Goal: Task Accomplishment & Management: Manage account settings

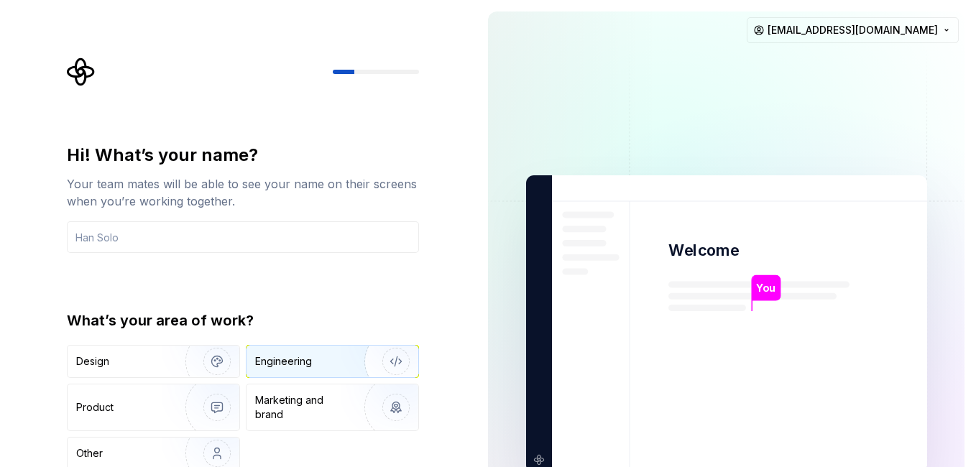
click at [285, 359] on div "Engineering" at bounding box center [283, 361] width 57 height 14
click at [471, 254] on div "Hi! What’s your name? Your team mates will be able to see your name on their sc…" at bounding box center [238, 324] width 477 height 648
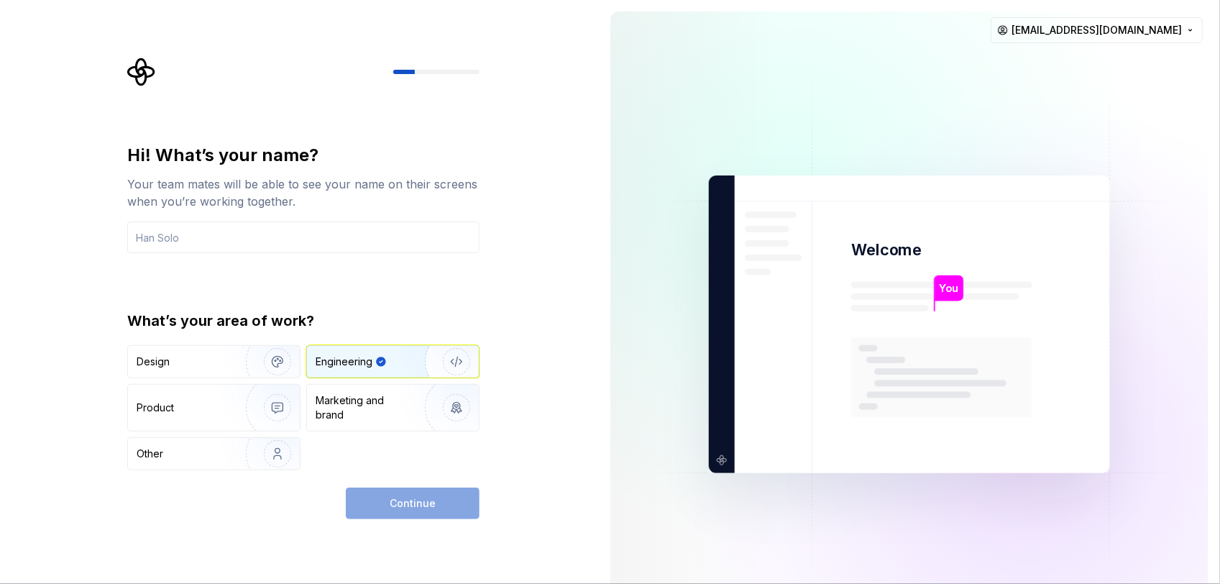
drag, startPoint x: 884, startPoint y: 1, endPoint x: 545, endPoint y: 170, distance: 379.0
click at [545, 170] on div "Hi! What’s your name? Your team mates will be able to see your name on their sc…" at bounding box center [299, 324] width 599 height 648
click at [344, 390] on div "Marketing and brand" at bounding box center [393, 408] width 172 height 46
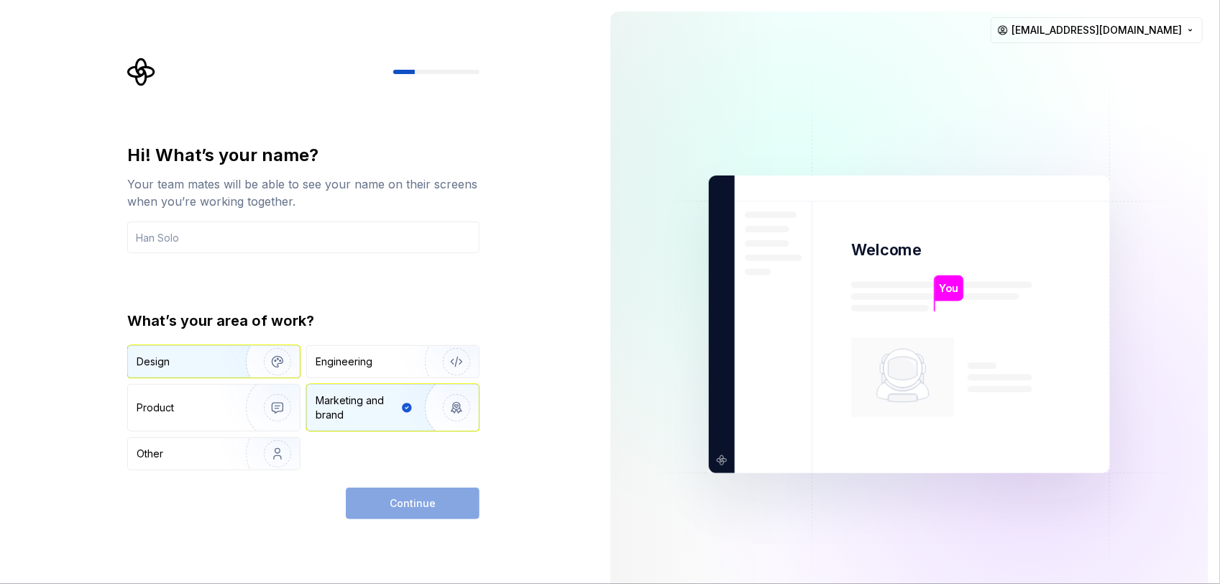
click at [213, 360] on div "Design" at bounding box center [182, 361] width 91 height 14
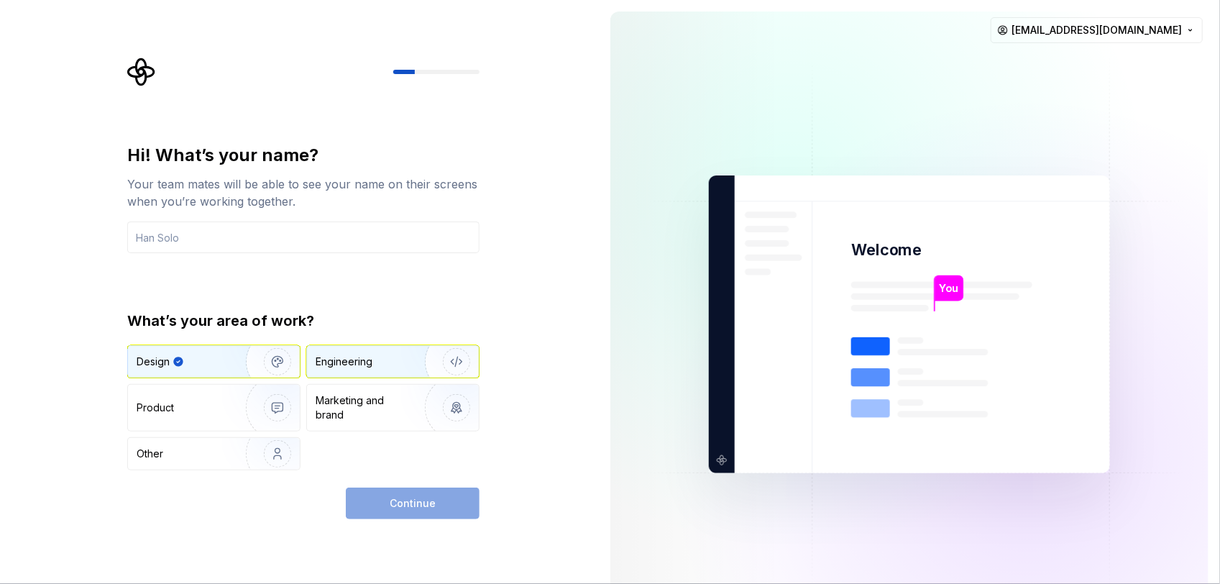
click at [356, 363] on div "Engineering" at bounding box center [344, 361] width 57 height 14
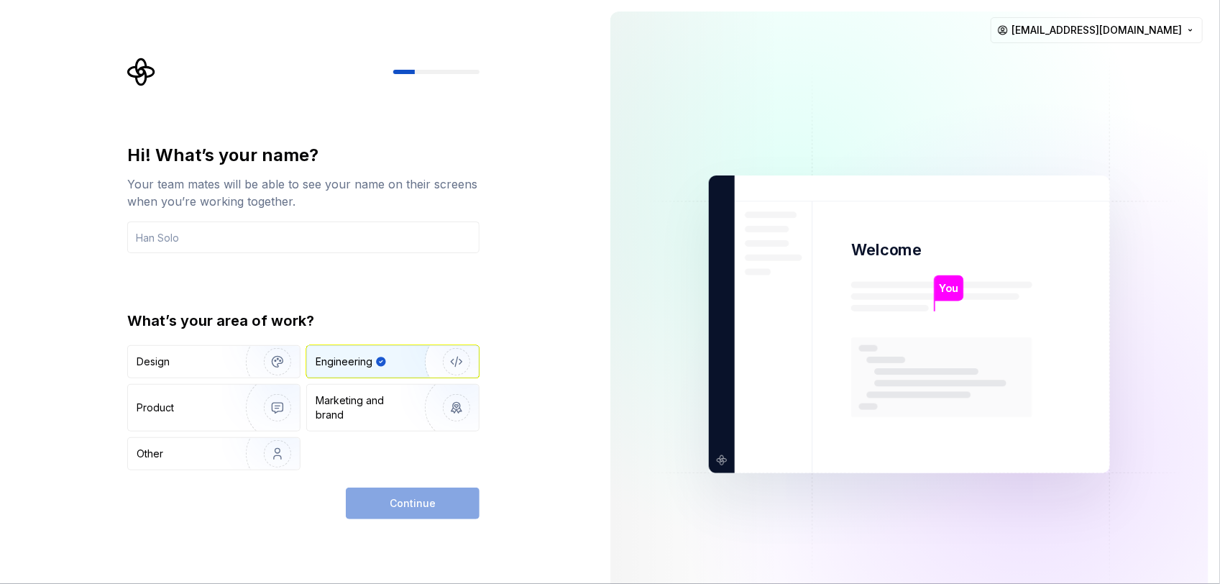
click at [256, 214] on div "Hi! What’s your name? Your team mates will be able to see your name on their sc…" at bounding box center [303, 198] width 352 height 109
click at [226, 231] on input "text" at bounding box center [303, 237] width 352 height 32
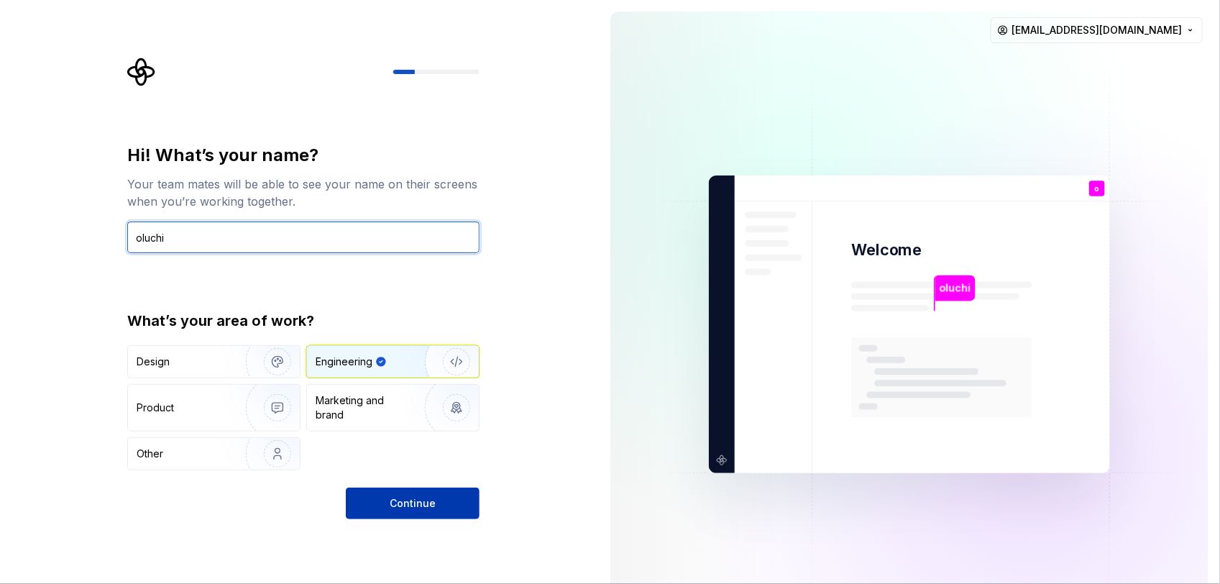
type input "oluchi"
click at [408, 466] on span "Continue" at bounding box center [413, 503] width 46 height 14
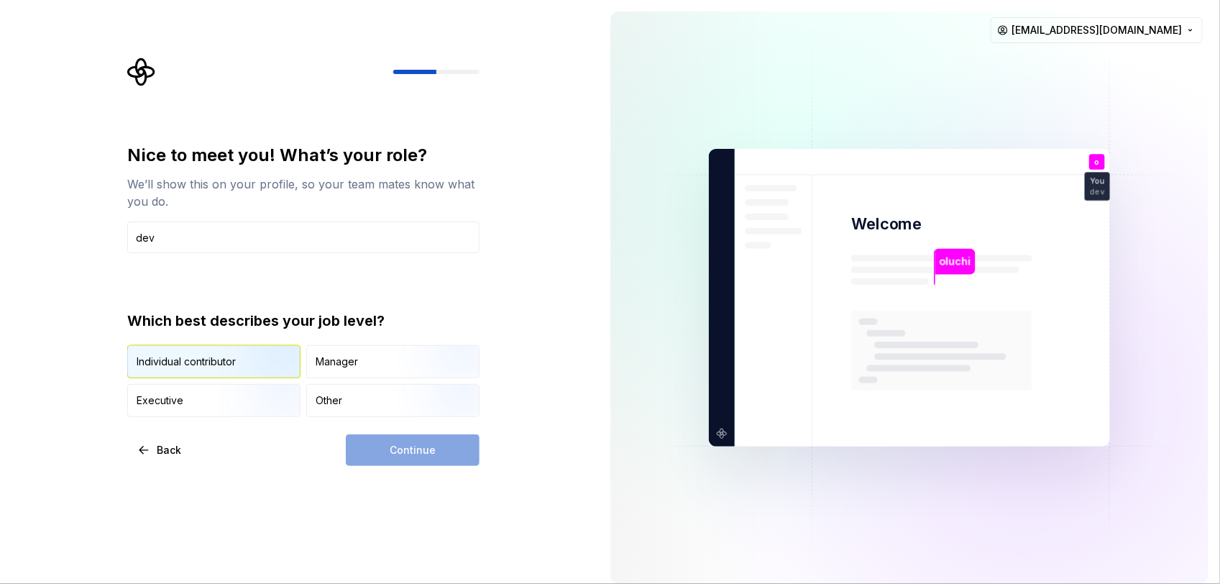
type input "dev"
click at [257, 370] on img "button" at bounding box center [265, 379] width 92 height 96
click at [460, 454] on button "Continue" at bounding box center [413, 450] width 134 height 32
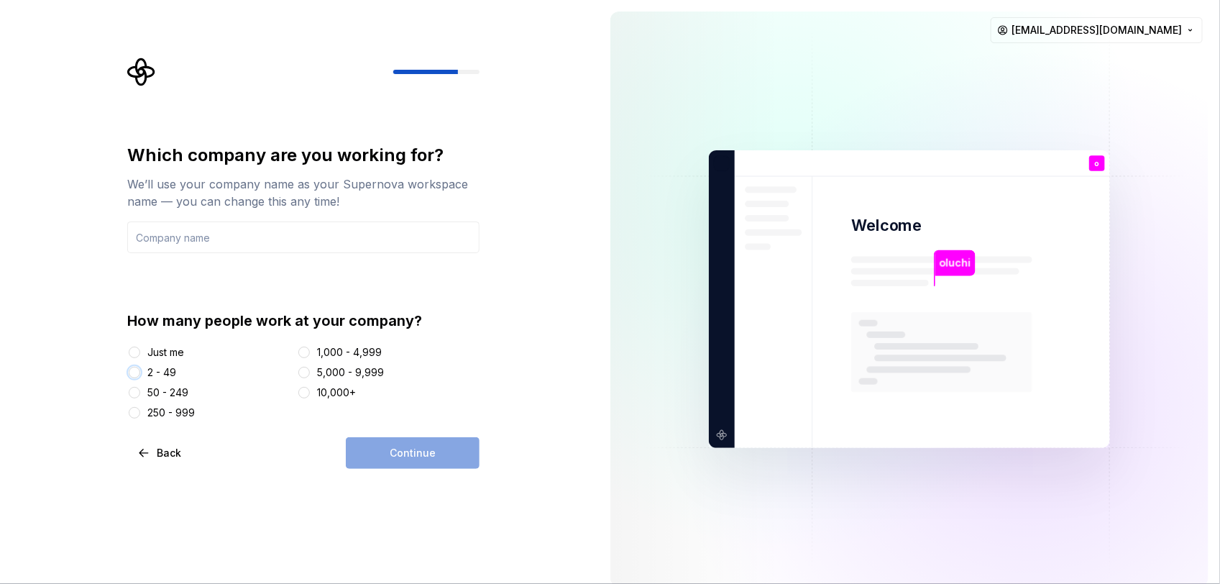
click at [132, 374] on button "2 - 49" at bounding box center [134, 372] width 11 height 11
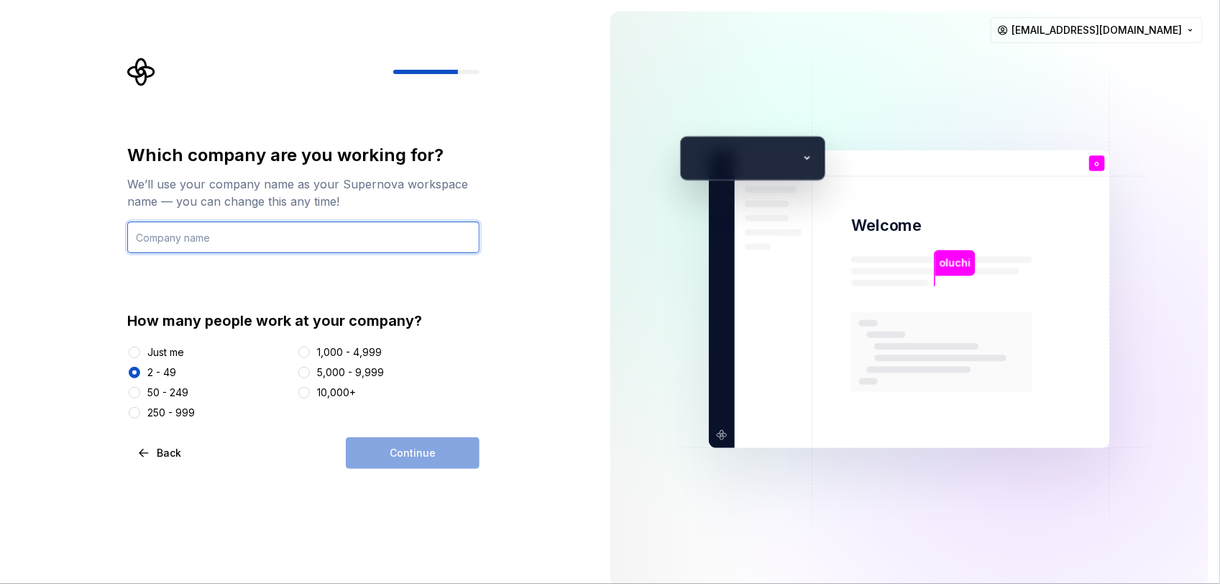
click at [318, 252] on input "text" at bounding box center [303, 237] width 352 height 32
type input "P"
click at [318, 250] on input "text" at bounding box center [303, 237] width 352 height 32
type input "Otp"
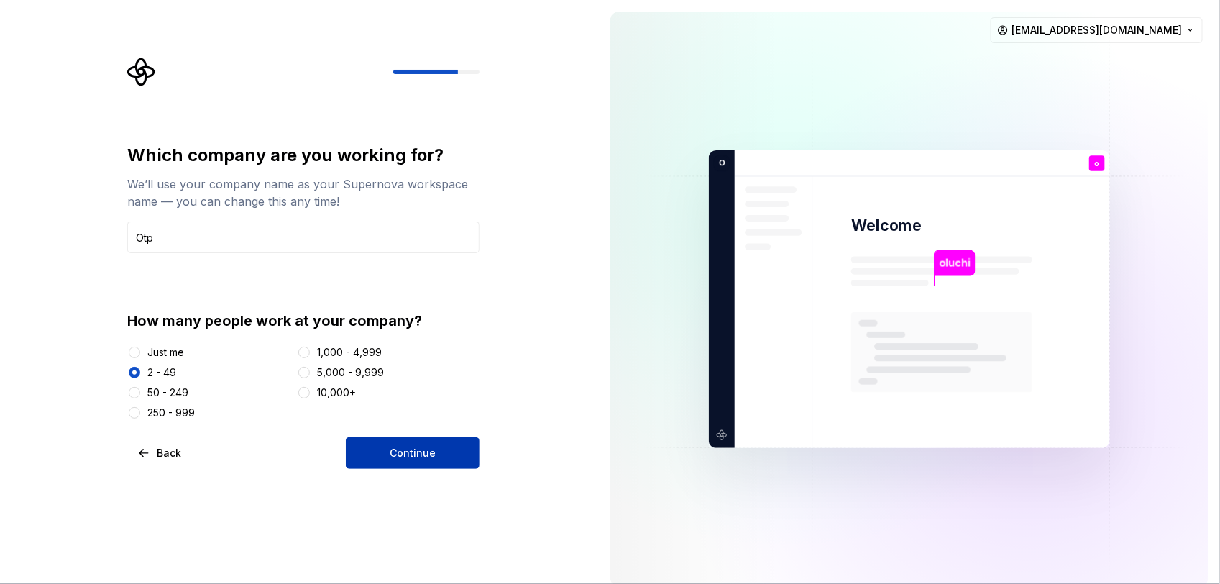
click at [433, 451] on span "Continue" at bounding box center [413, 453] width 46 height 14
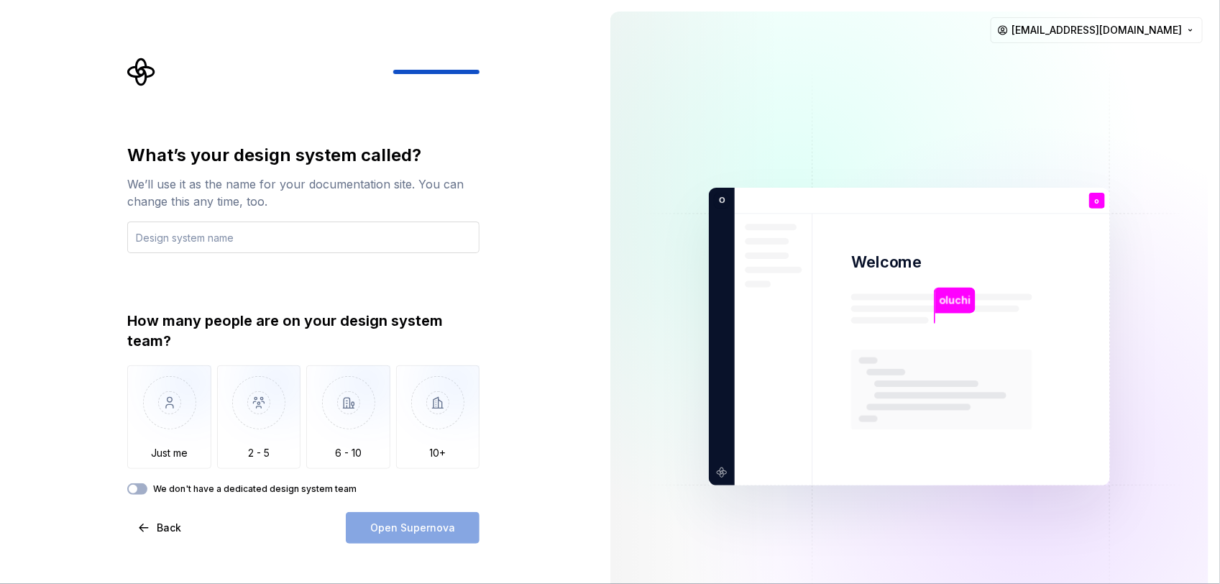
click at [238, 230] on input "text" at bounding box center [303, 237] width 352 height 32
type input "website"
click at [281, 417] on img "button" at bounding box center [259, 413] width 84 height 96
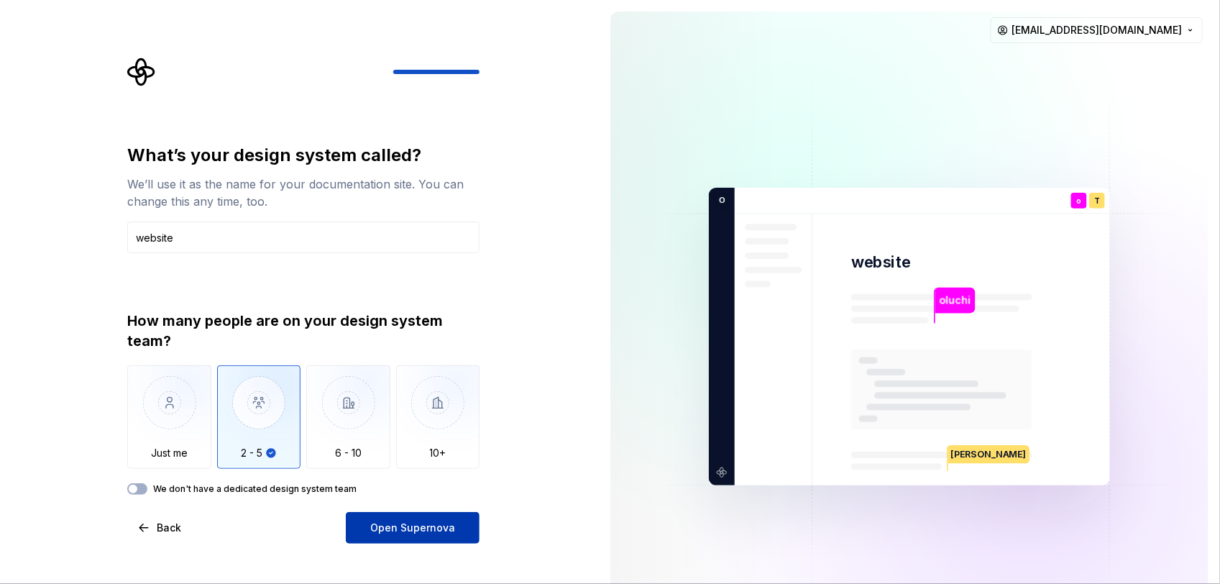
click at [410, 466] on button "Open Supernova" at bounding box center [413, 528] width 134 height 32
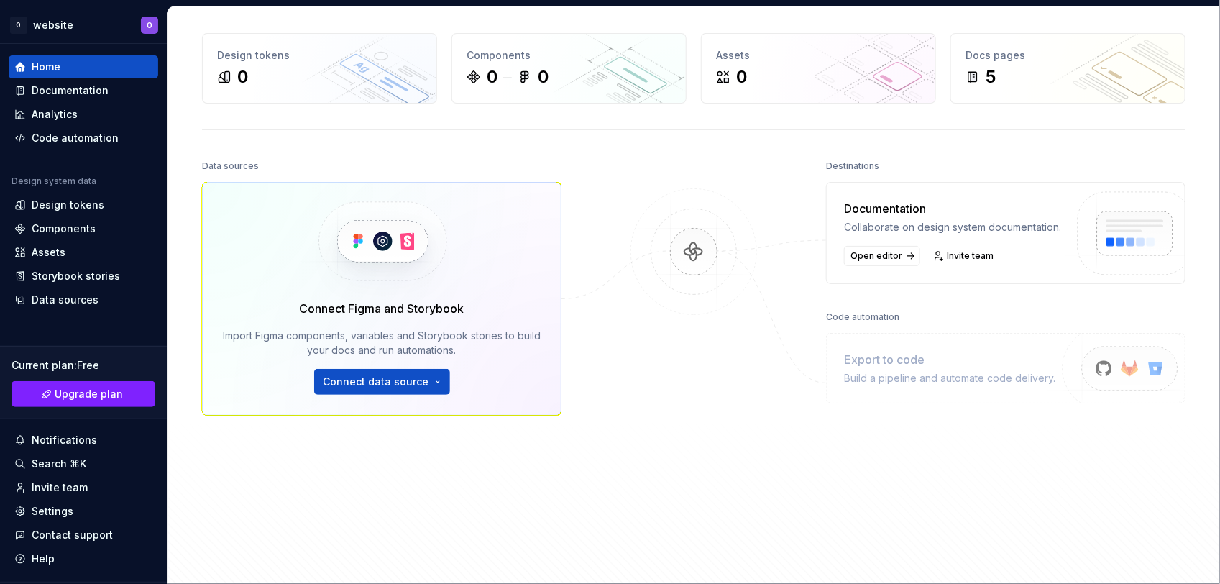
scroll to position [72, 0]
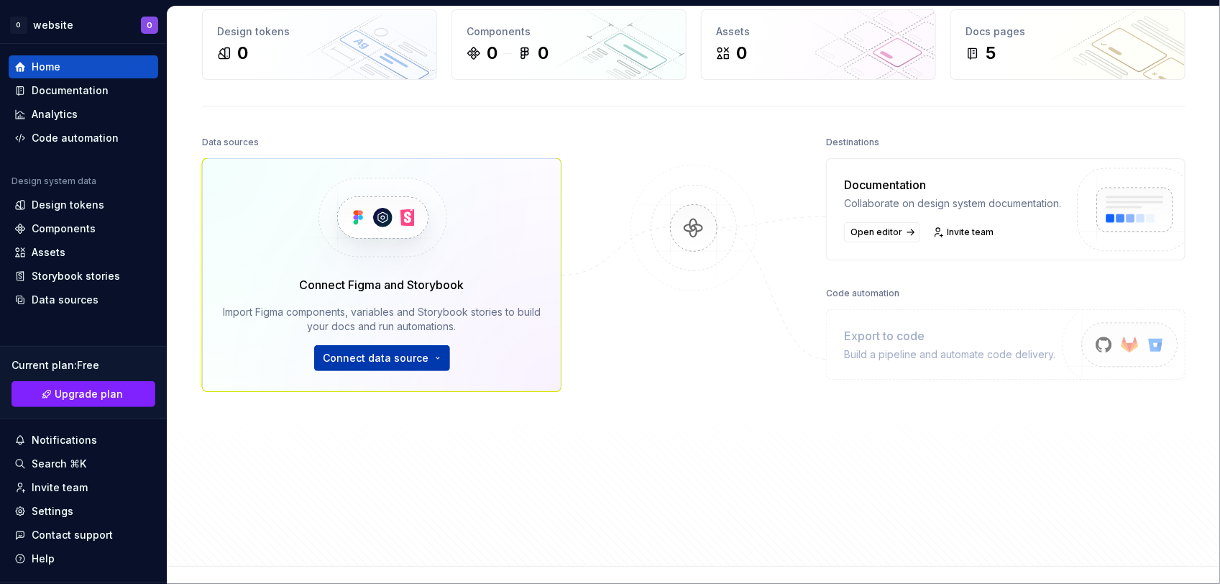
click at [394, 354] on html "O website O Home Documentation Analytics Code automation Design system data Des…" at bounding box center [610, 292] width 1220 height 584
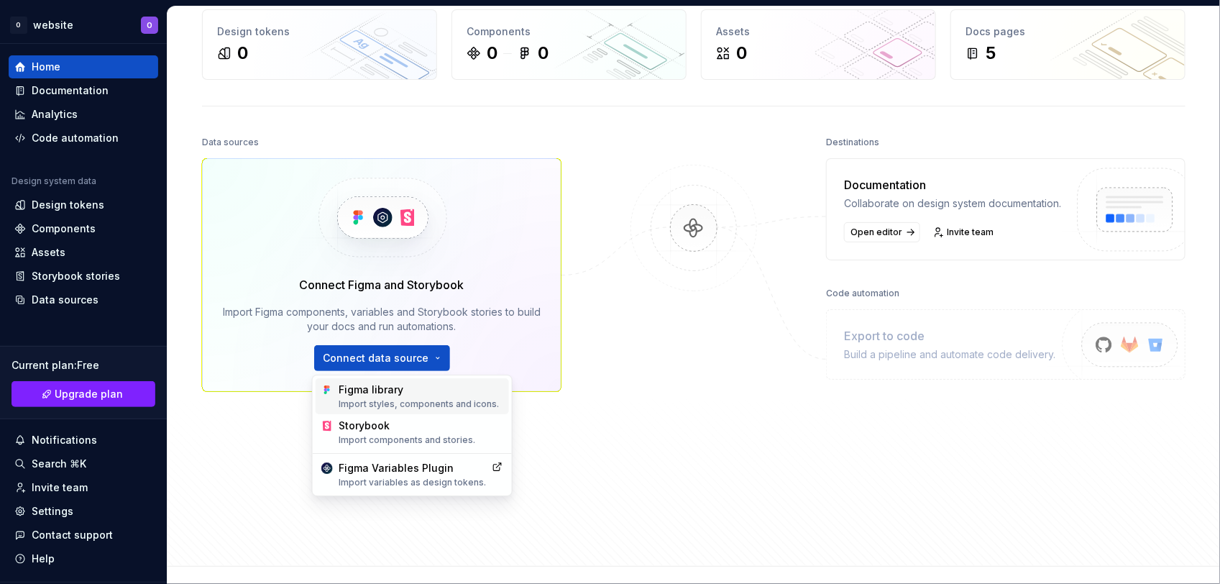
click at [390, 394] on div "Figma library Import styles, components and icons." at bounding box center [421, 395] width 165 height 27
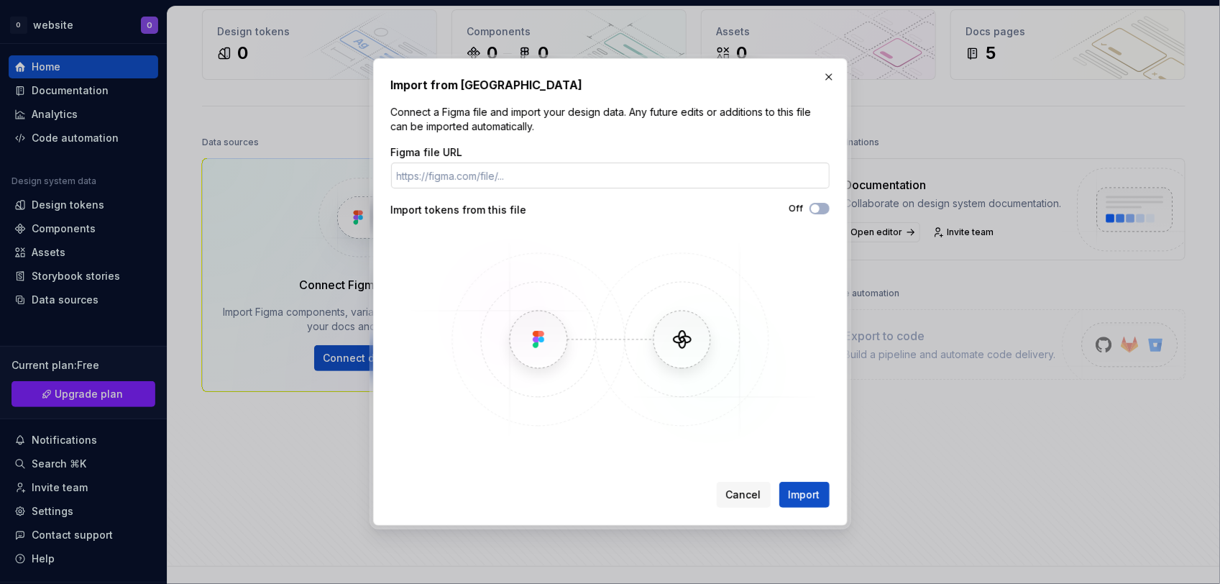
click at [533, 171] on input "Figma file URL" at bounding box center [610, 175] width 438 height 26
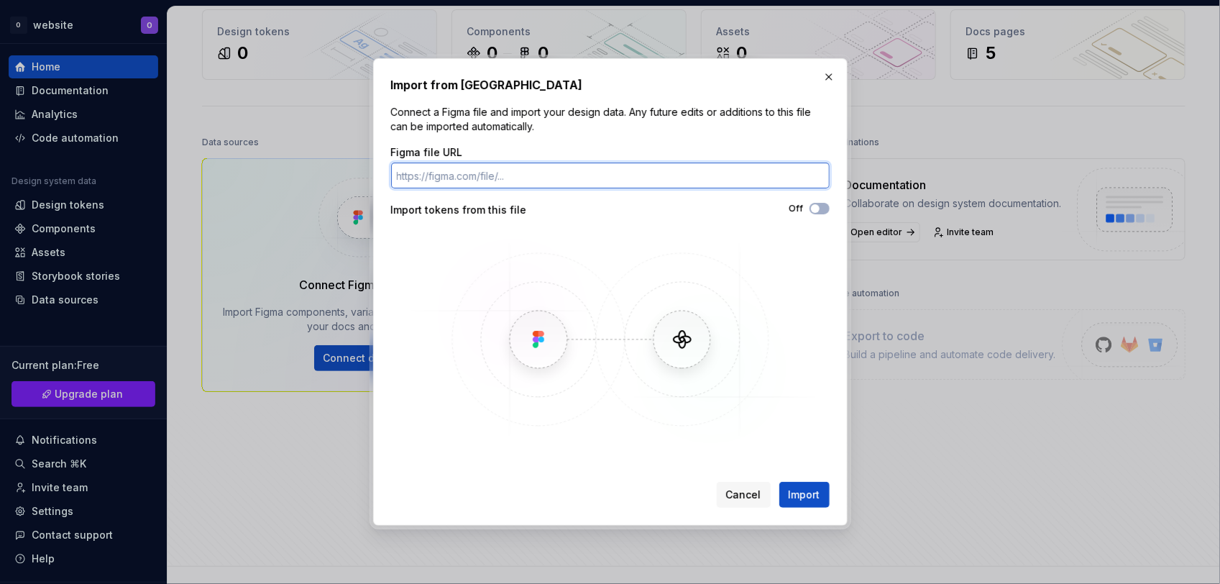
paste input "https://www.figma.com/design/d4I3jkwB5UolsYW5RgHzWZ/Slice-Africa-Website-UI--Co…"
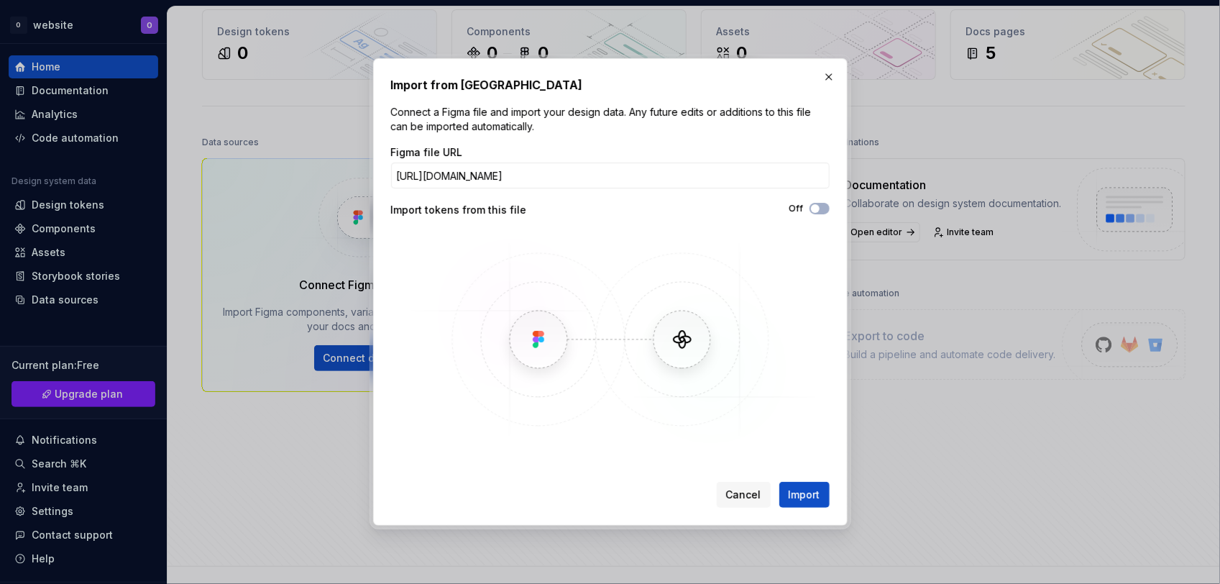
scroll to position [0, 0]
click at [676, 218] on div "Figma file URL https://www.figma.com/design/d4I3jkwB5UolsYW5RgHzWZ/Slice-Africa…" at bounding box center [610, 296] width 438 height 302
click at [526, 185] on input "https://www.figma.com/design/d4I3jkwB5UolsYW5RgHzWZ/Slice-Africa-Website-UI--Co…" at bounding box center [610, 175] width 438 height 26
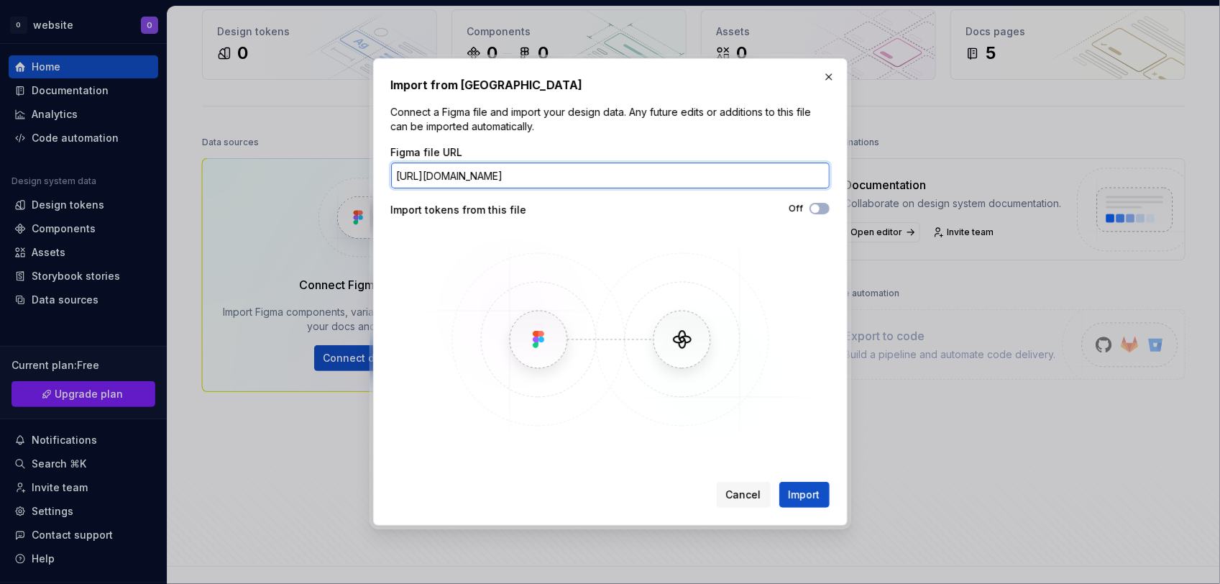
click at [526, 185] on input "https://www.figma.com/design/d4I3jkwB5UolsYW5RgHzWZ/Slice-Africa-Website-UI--Co…" at bounding box center [610, 175] width 438 height 26
paste input "Zk8X460vXvfCtB4V"
type input "https://www.figma.com/design/d4I3jkwB5UolsYW5RgHzWZ/Slice-Africa-Website-UI--Co…"
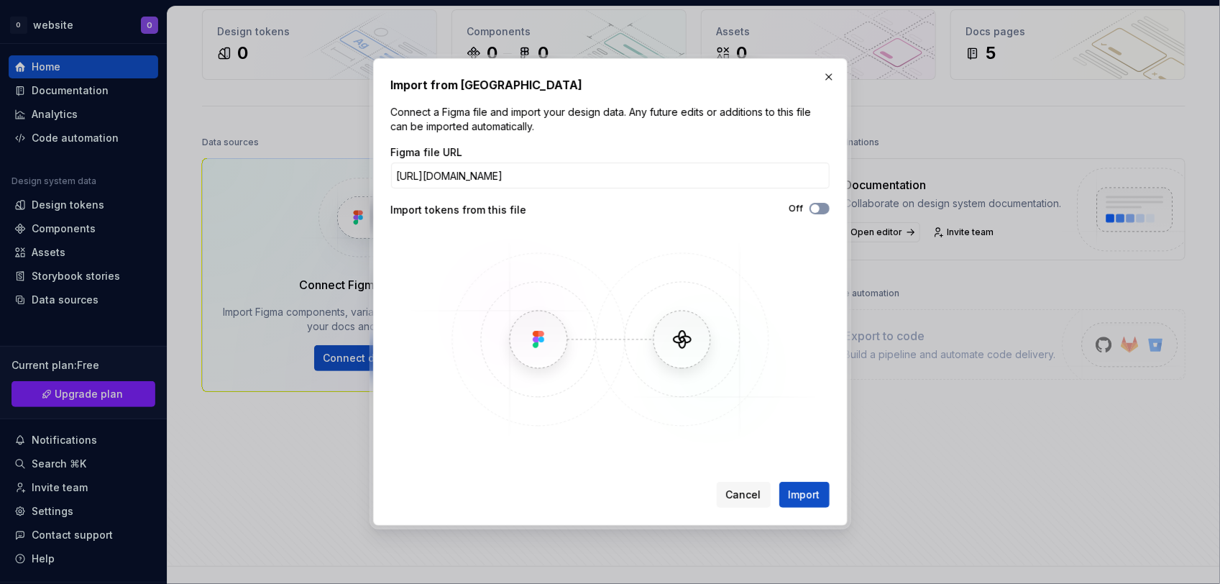
scroll to position [0, 0]
click at [821, 208] on button "Off" at bounding box center [819, 208] width 20 height 11
click at [819, 208] on span "button" at bounding box center [823, 208] width 9 height 9
click at [801, 466] on span "Import" at bounding box center [804, 494] width 32 height 14
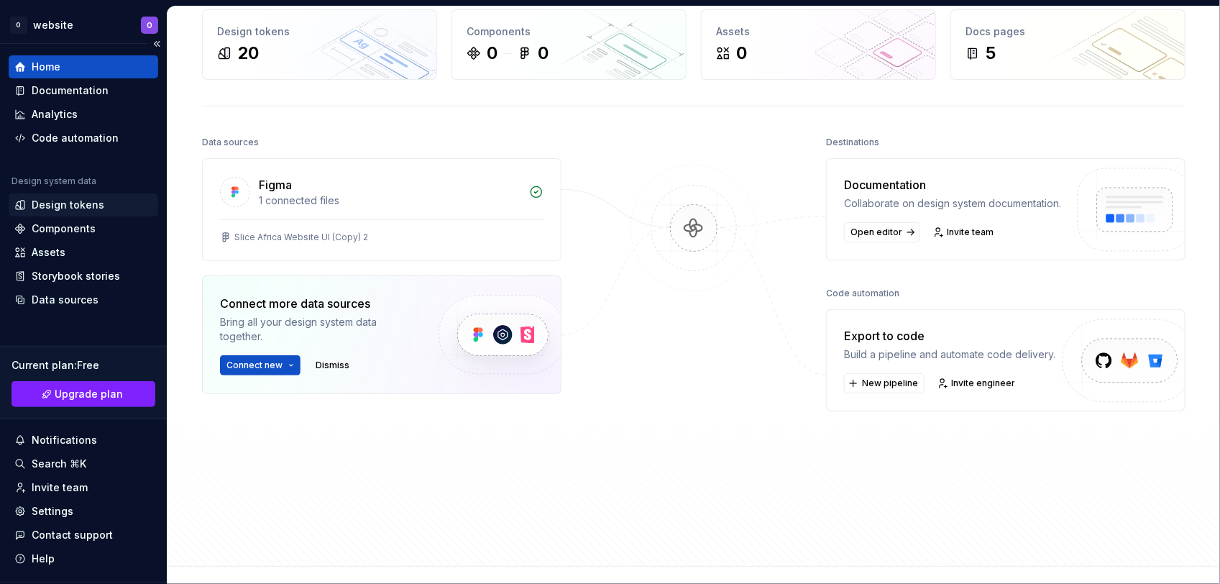
click at [62, 198] on div "Design tokens" at bounding box center [68, 205] width 73 height 14
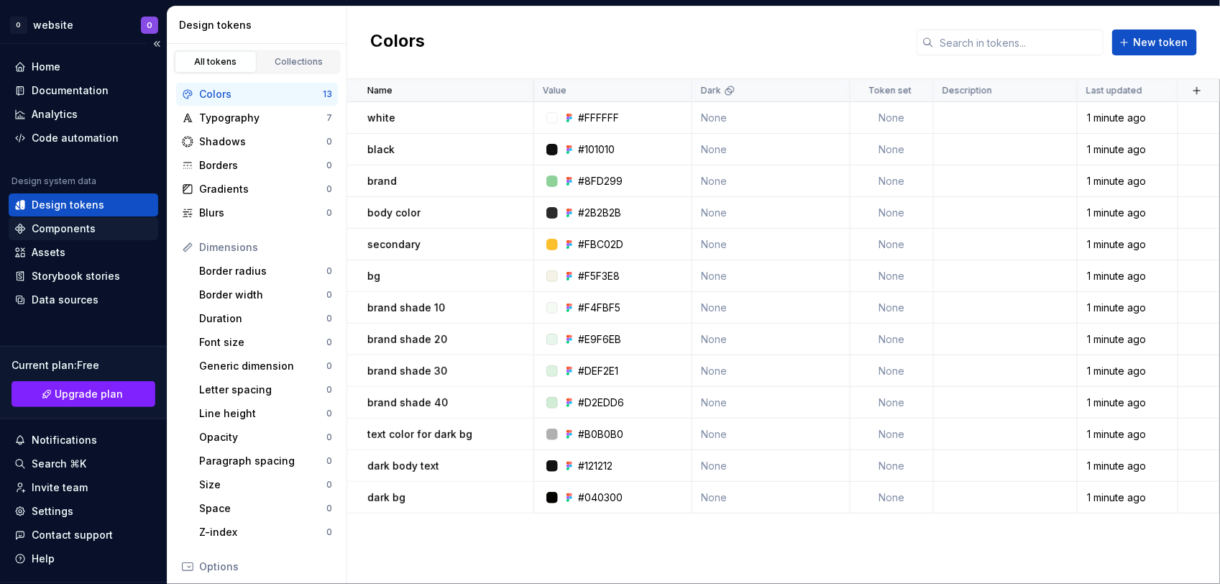
click at [72, 225] on div "Components" at bounding box center [64, 228] width 64 height 14
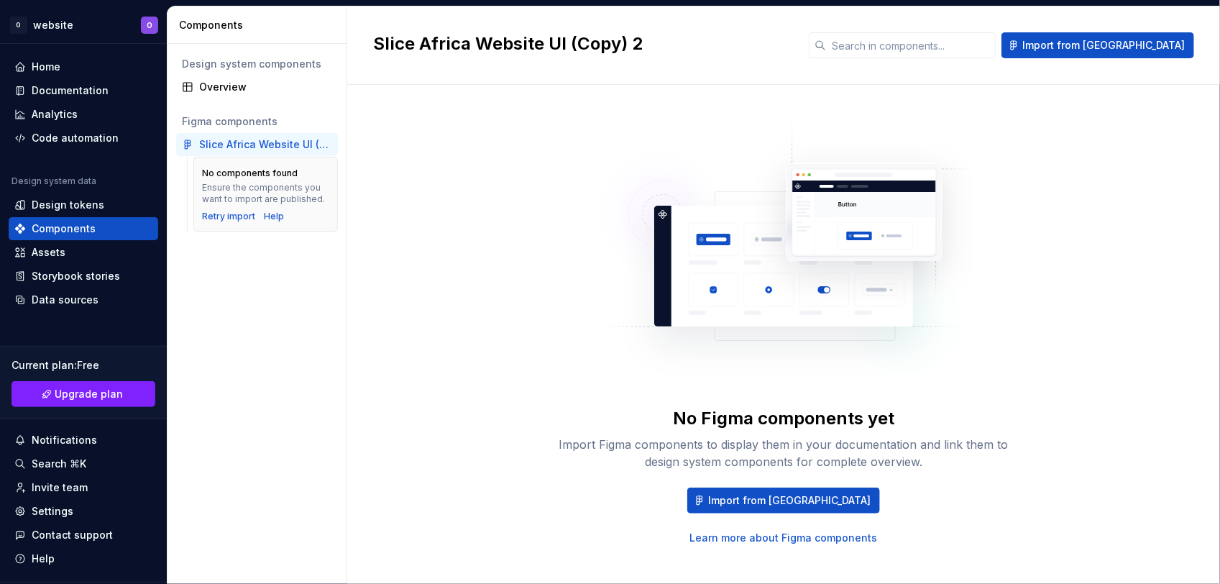
scroll to position [15, 0]
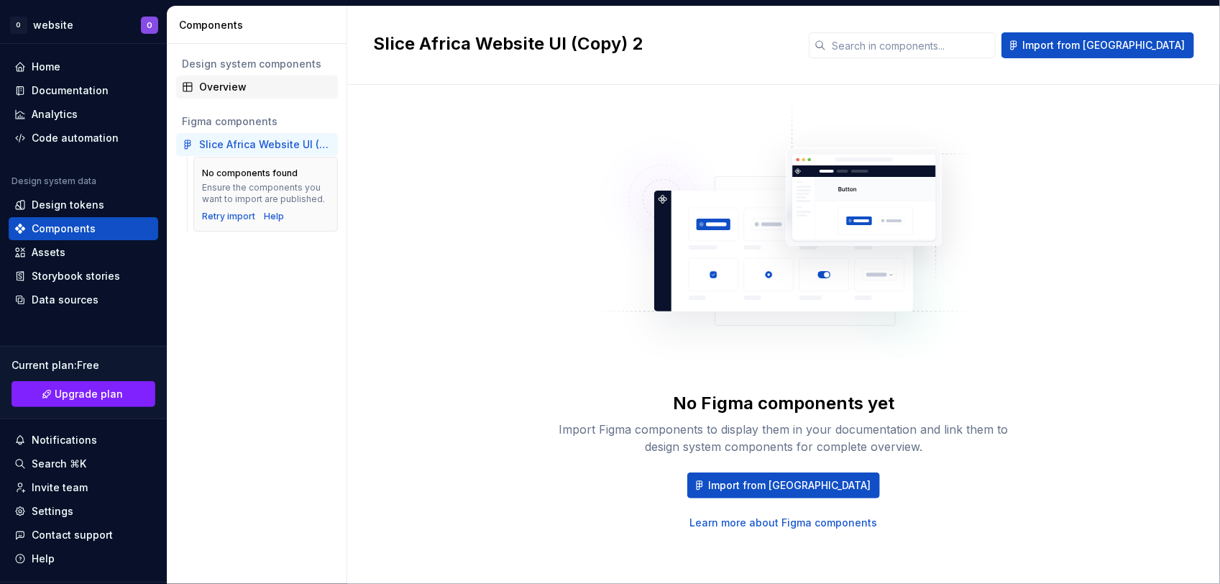
click at [220, 91] on div "Overview" at bounding box center [265, 87] width 133 height 14
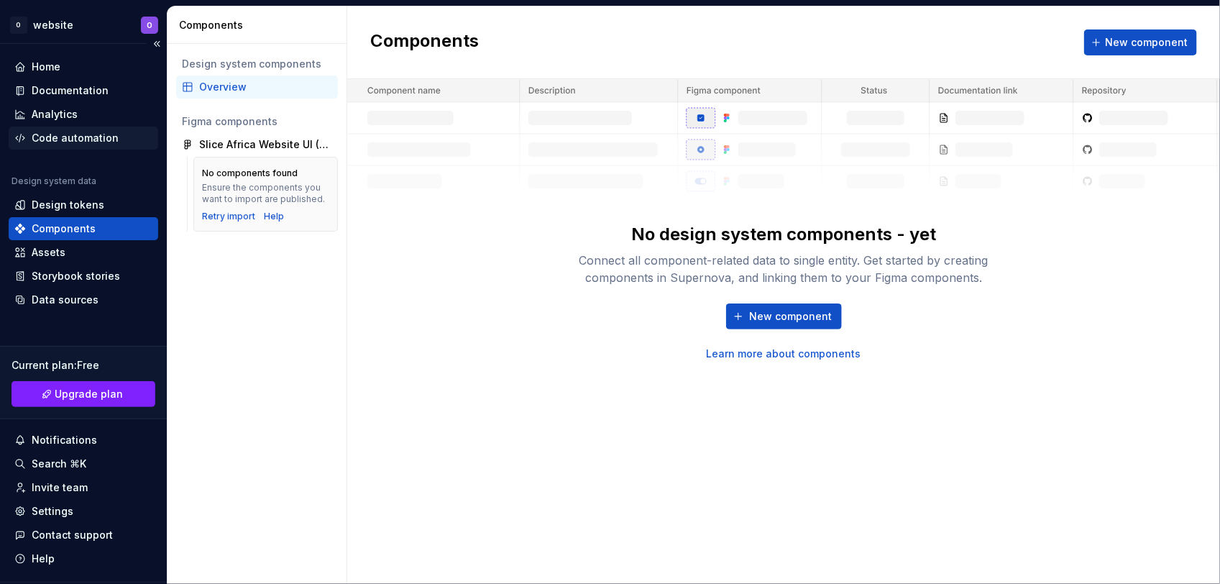
click at [80, 134] on div "Code automation" at bounding box center [75, 138] width 87 height 14
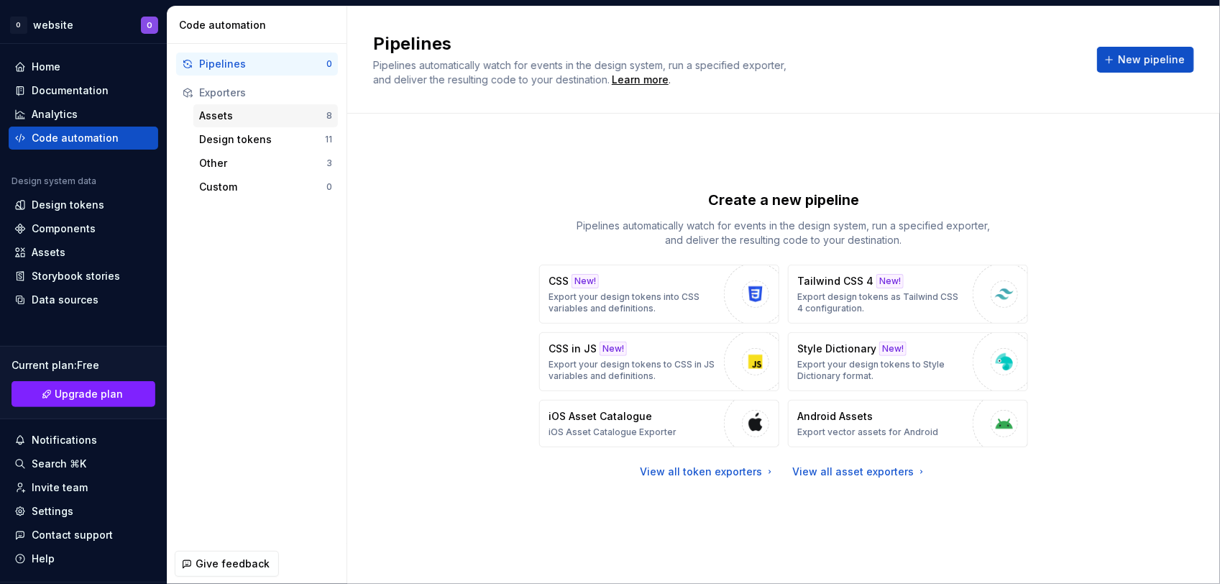
click at [270, 115] on div "Assets" at bounding box center [262, 116] width 127 height 14
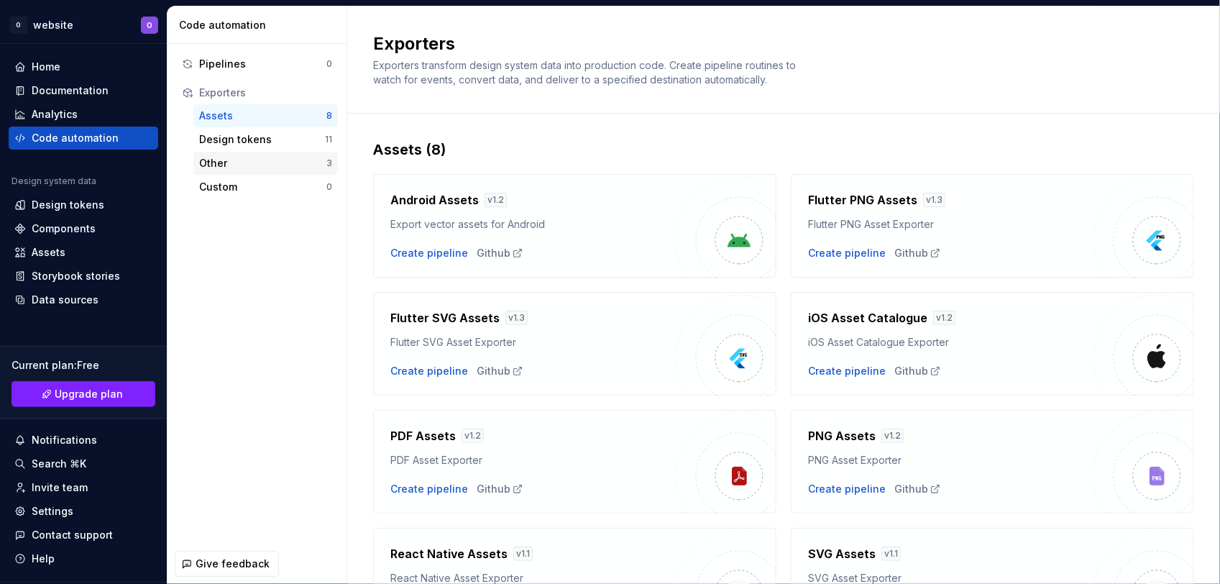
click at [247, 160] on div "Other" at bounding box center [262, 163] width 127 height 14
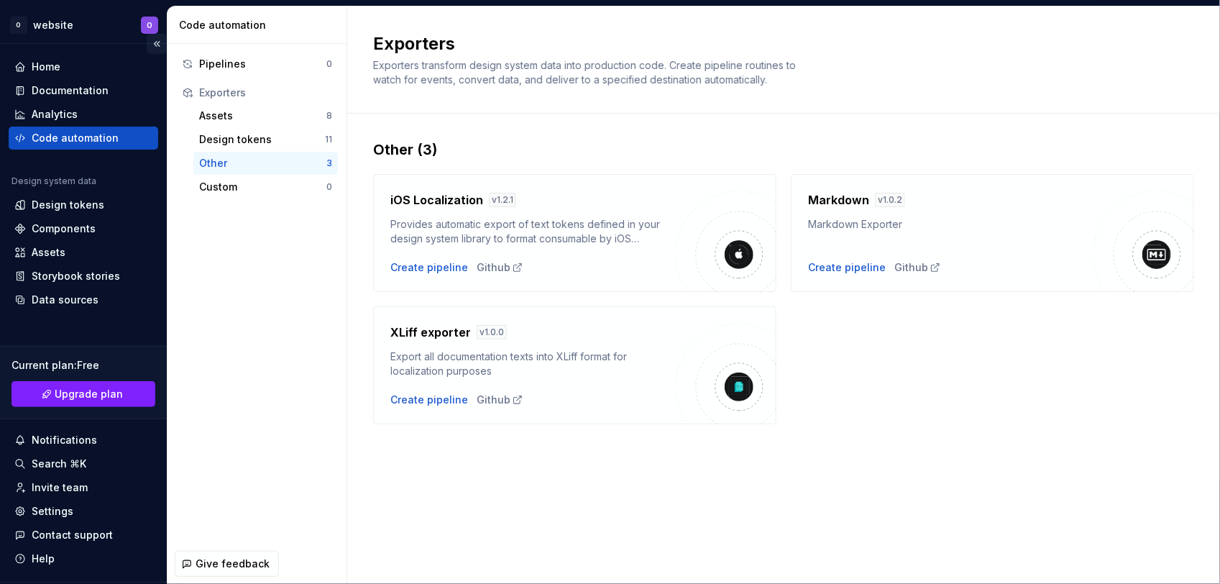
click at [149, 44] on button "Collapse sidebar" at bounding box center [157, 44] width 20 height 20
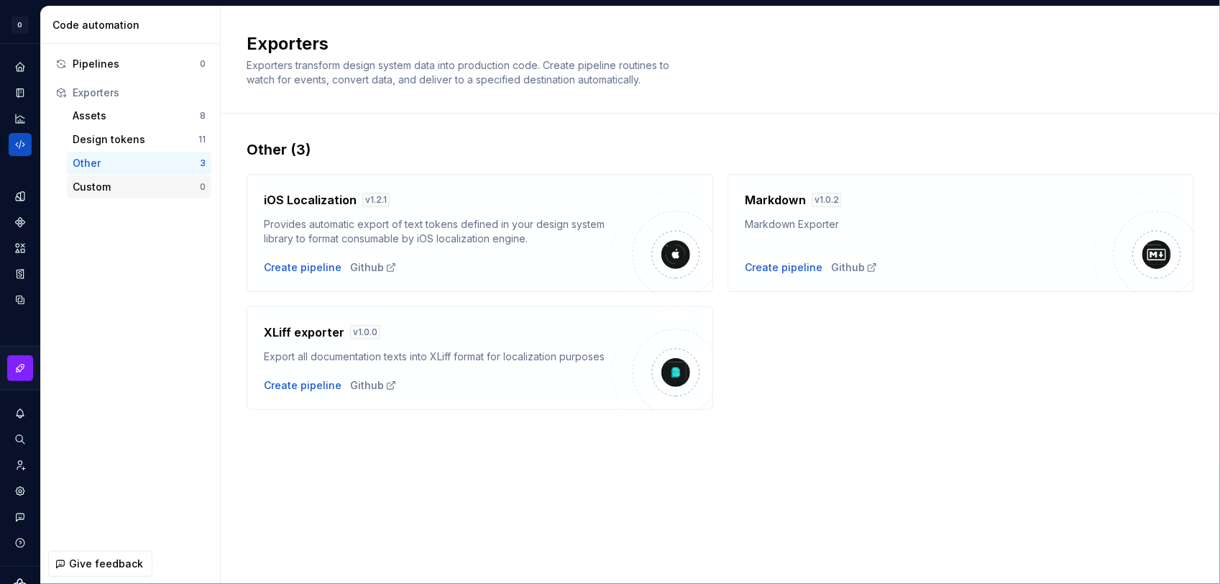
click at [115, 188] on div "Custom" at bounding box center [136, 187] width 127 height 14
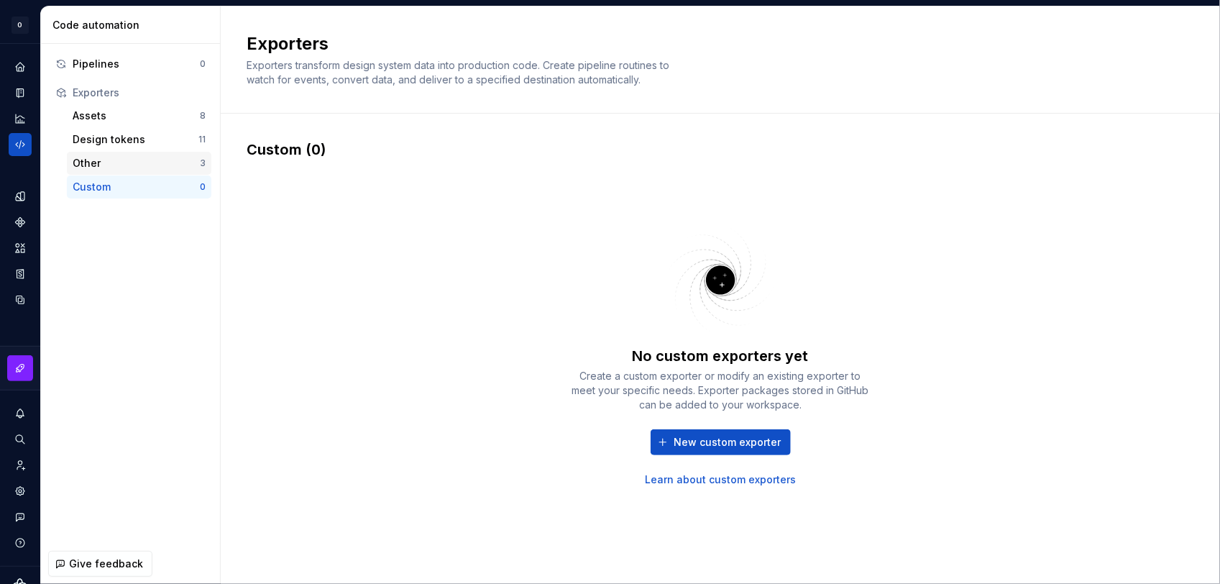
click at [115, 159] on div "Other" at bounding box center [136, 163] width 127 height 14
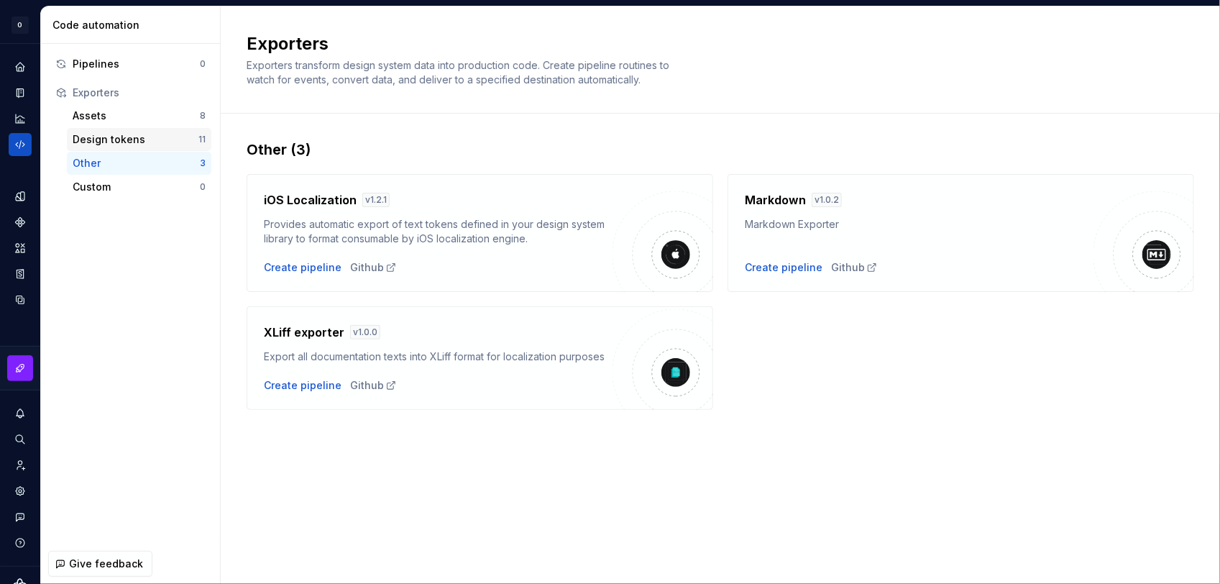
click at [120, 135] on div "Design tokens" at bounding box center [136, 139] width 126 height 14
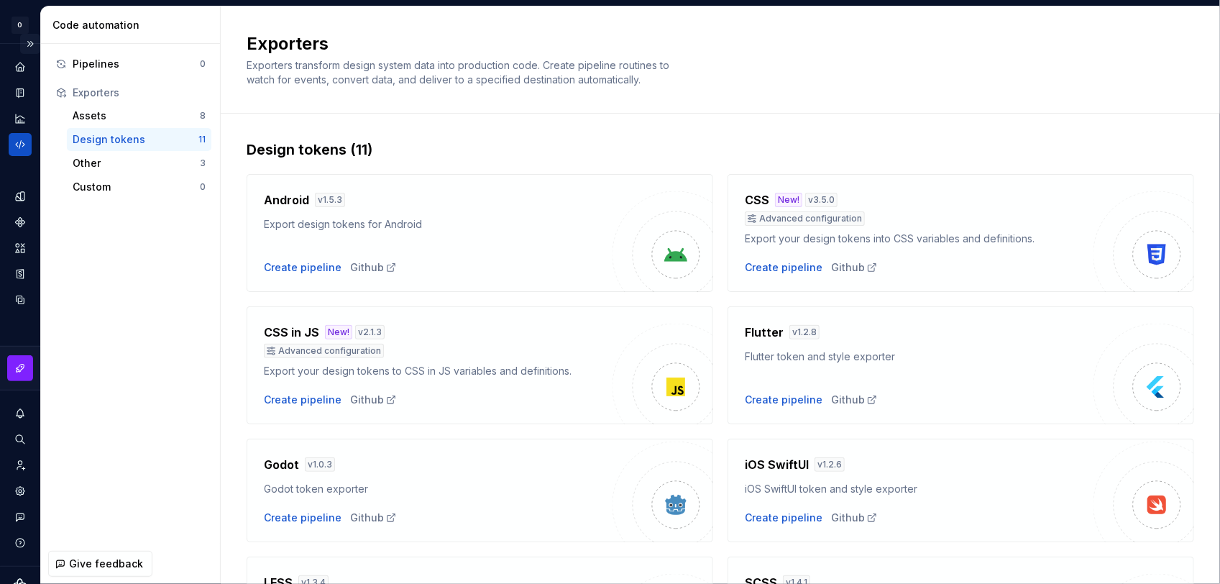
click at [25, 44] on button "Expand sidebar" at bounding box center [30, 44] width 20 height 20
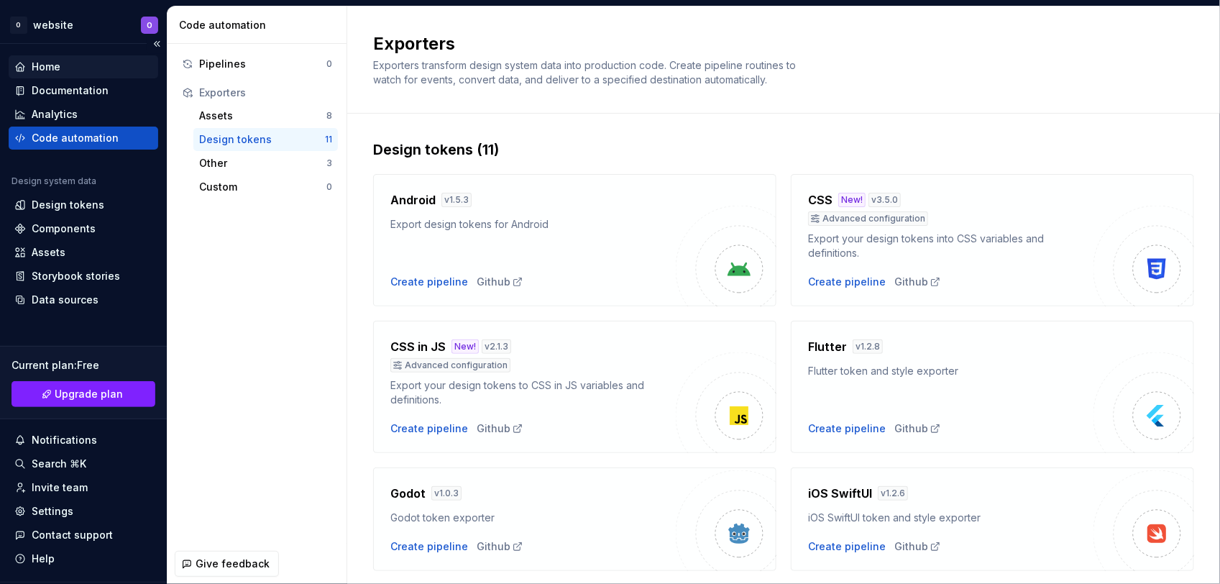
click at [52, 68] on div "Home" at bounding box center [46, 67] width 29 height 14
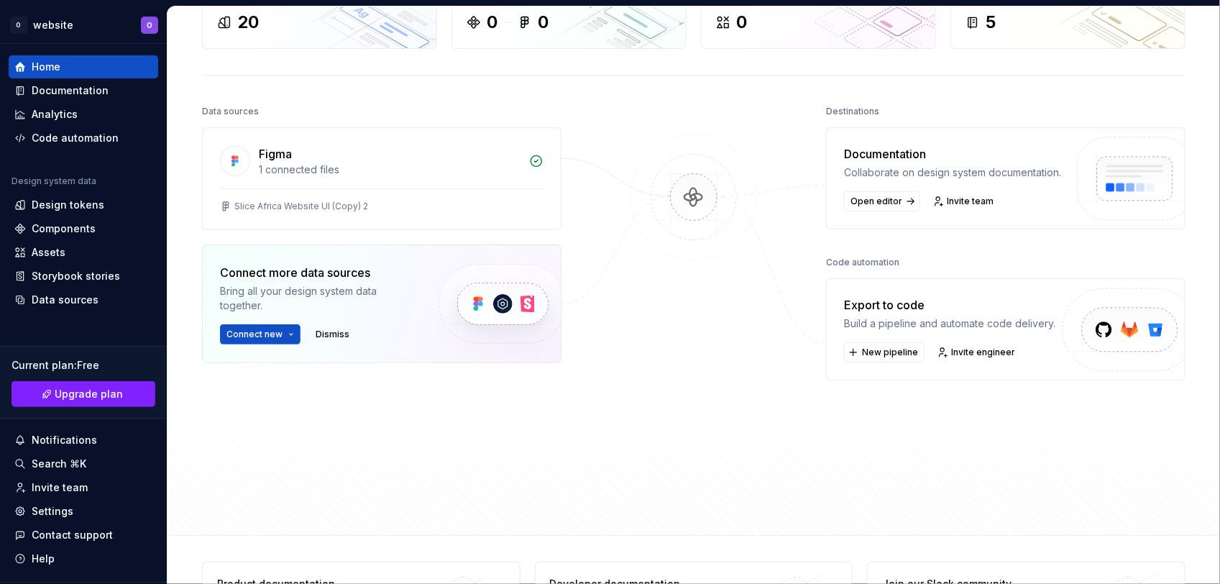
scroll to position [104, 0]
click at [957, 359] on link "Invite engineer" at bounding box center [977, 351] width 88 height 20
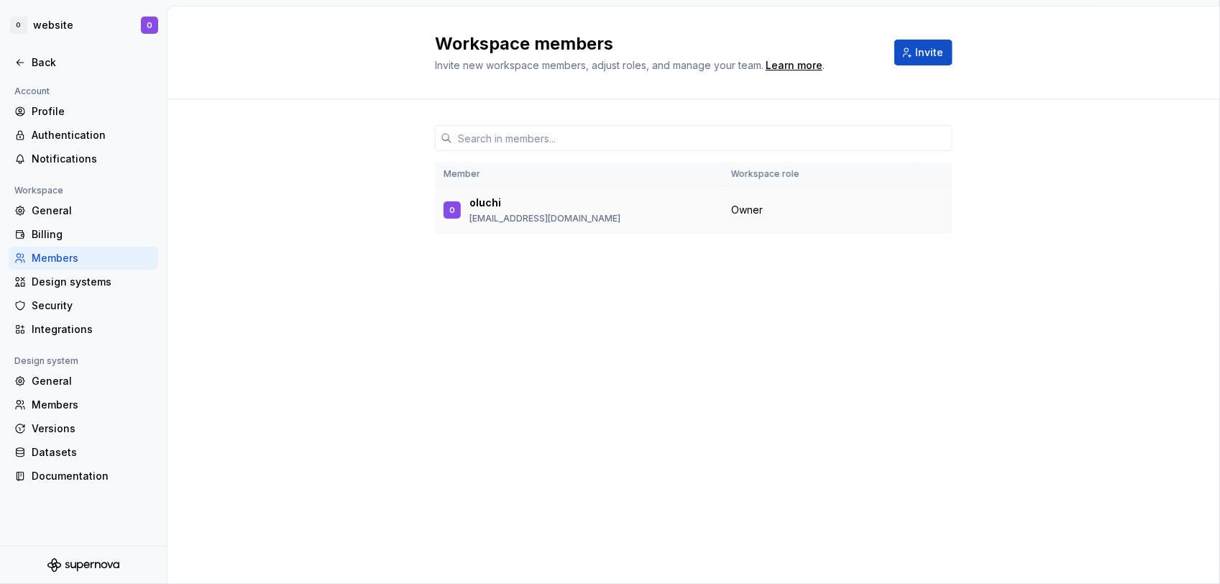
click at [512, 196] on div "oluchi" at bounding box center [544, 202] width 151 height 14
click at [527, 213] on p "[EMAIL_ADDRESS][DOMAIN_NAME]" at bounding box center [544, 218] width 151 height 11
click at [582, 213] on p "[EMAIL_ADDRESS][DOMAIN_NAME]" at bounding box center [544, 218] width 151 height 11
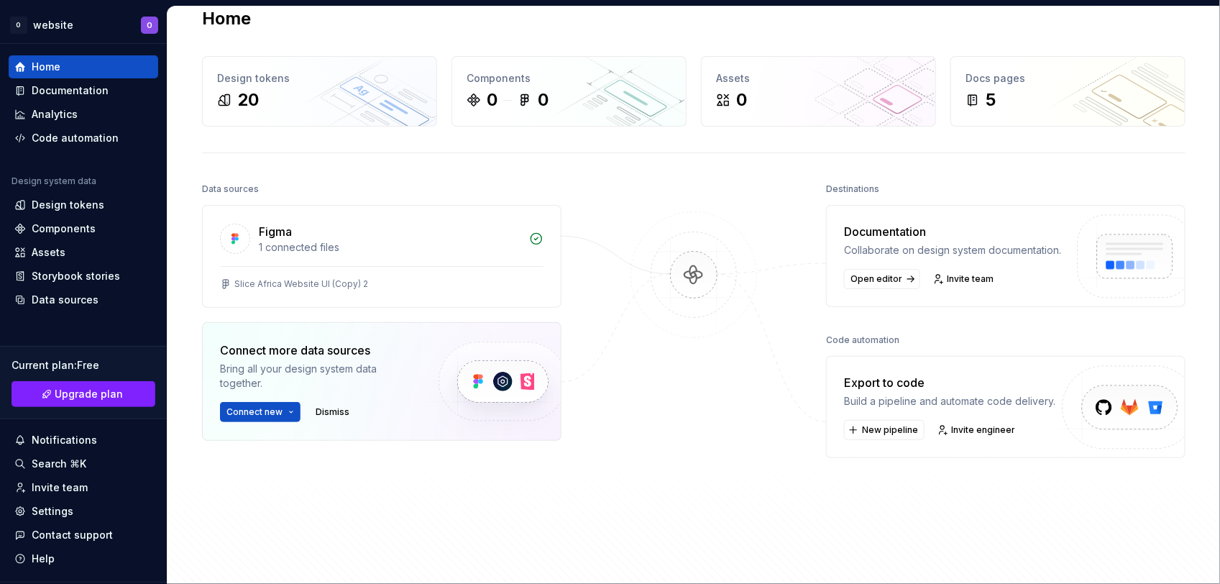
scroll to position [27, 0]
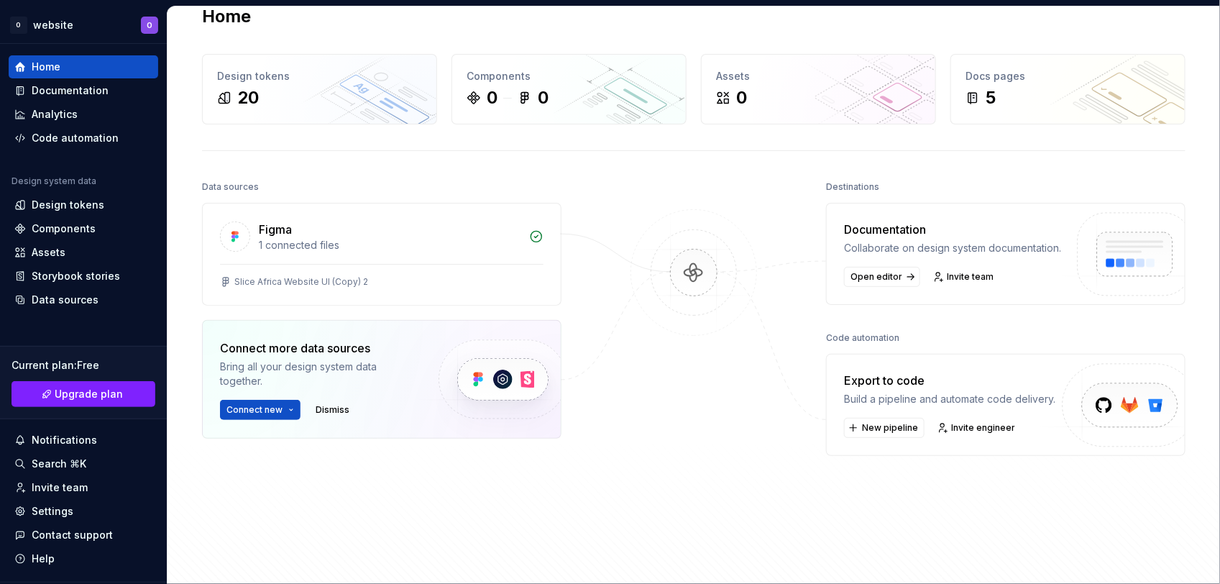
drag, startPoint x: 367, startPoint y: 263, endPoint x: 648, endPoint y: 406, distance: 316.0
click at [648, 406] on div at bounding box center [694, 352] width 144 height 350
click at [316, 276] on div "Slice Africa Website UI (Copy) 2" at bounding box center [301, 281] width 134 height 11
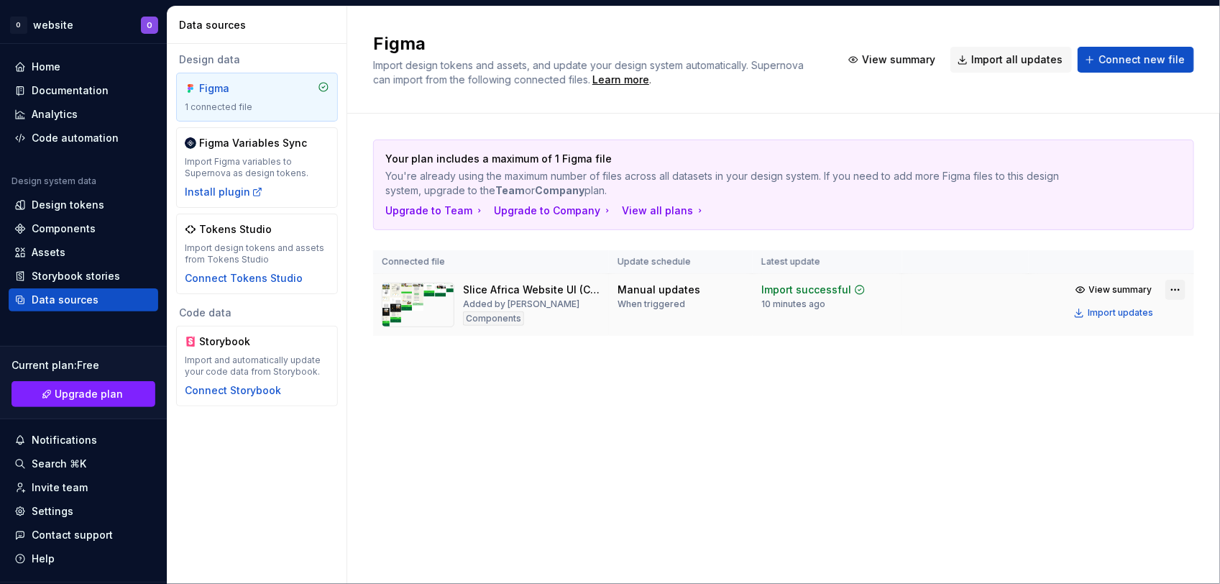
click at [1176, 293] on html "O website O Home Documentation Analytics Code automation Design system data Des…" at bounding box center [610, 292] width 1220 height 584
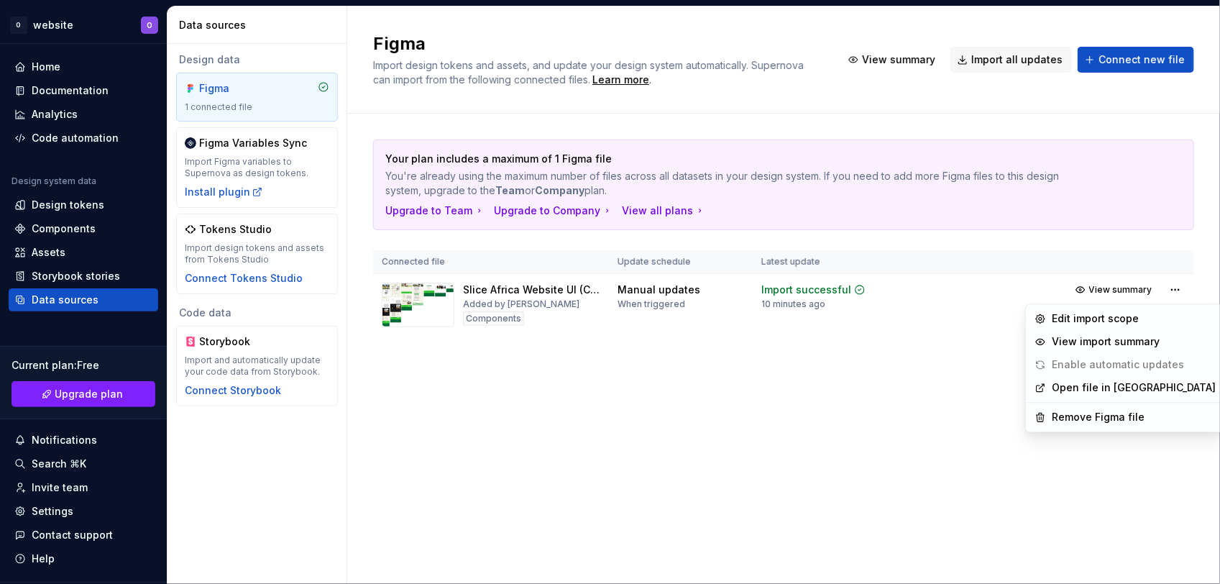
click at [1000, 360] on html "O website O Home Documentation Analytics Code automation Design system data Des…" at bounding box center [610, 292] width 1220 height 584
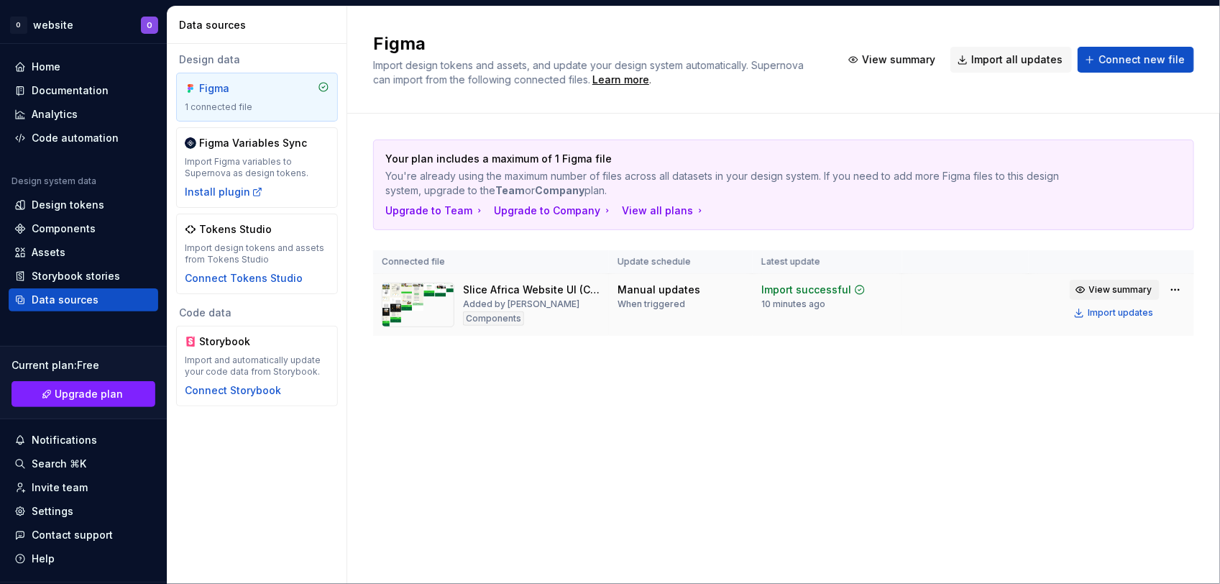
click at [1111, 293] on span "View summary" at bounding box center [1120, 289] width 63 height 11
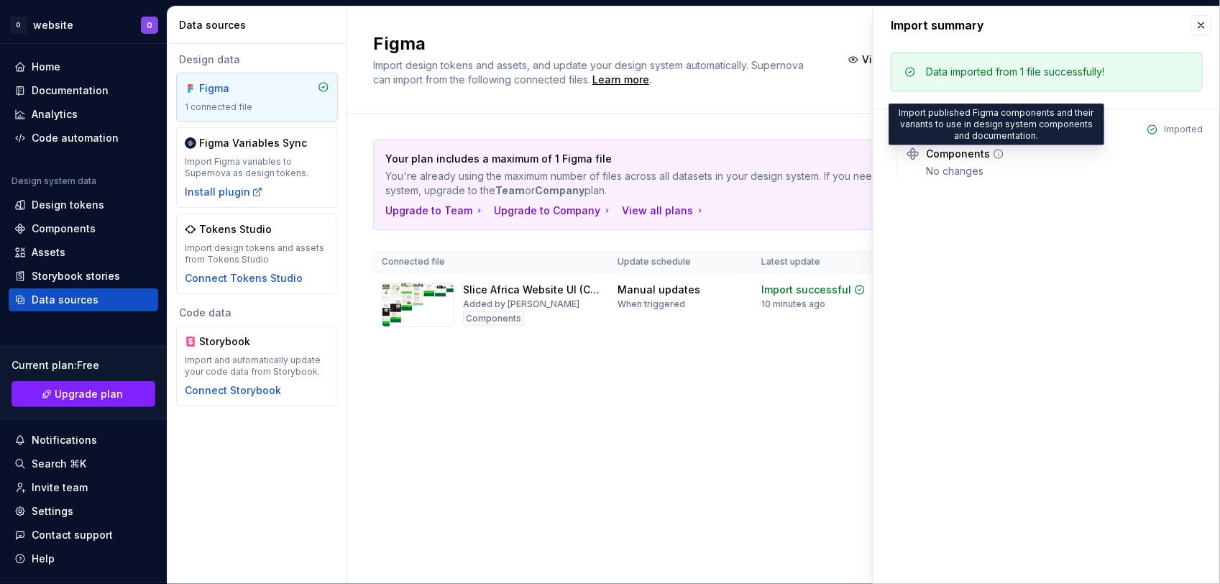
click at [993, 155] on icon at bounding box center [998, 153] width 11 height 11
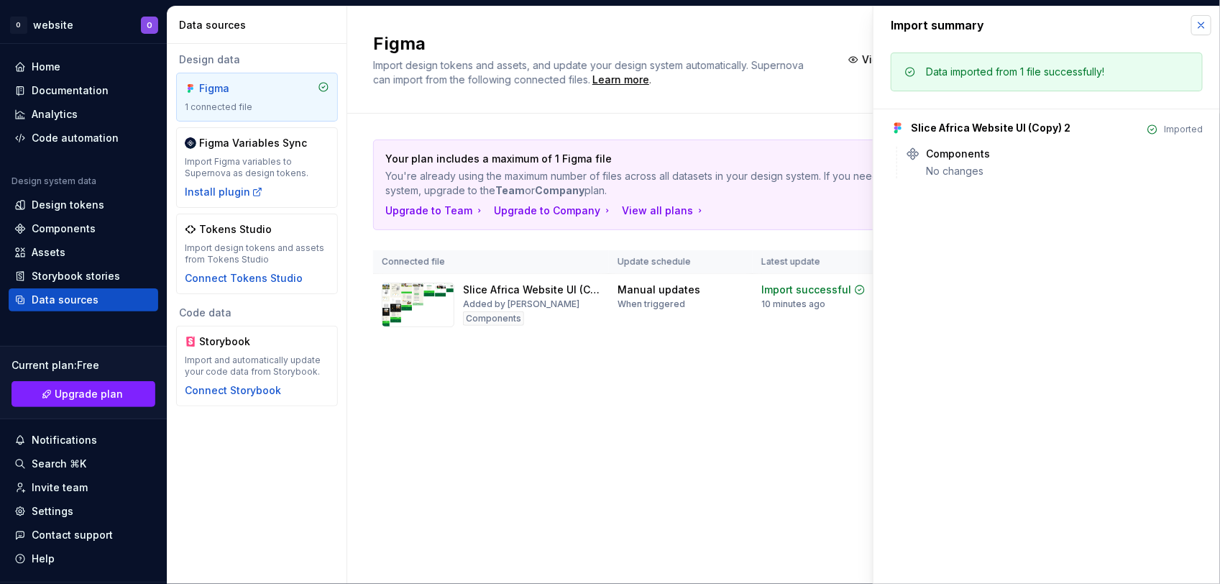
click at [1205, 33] on button "button" at bounding box center [1201, 25] width 20 height 20
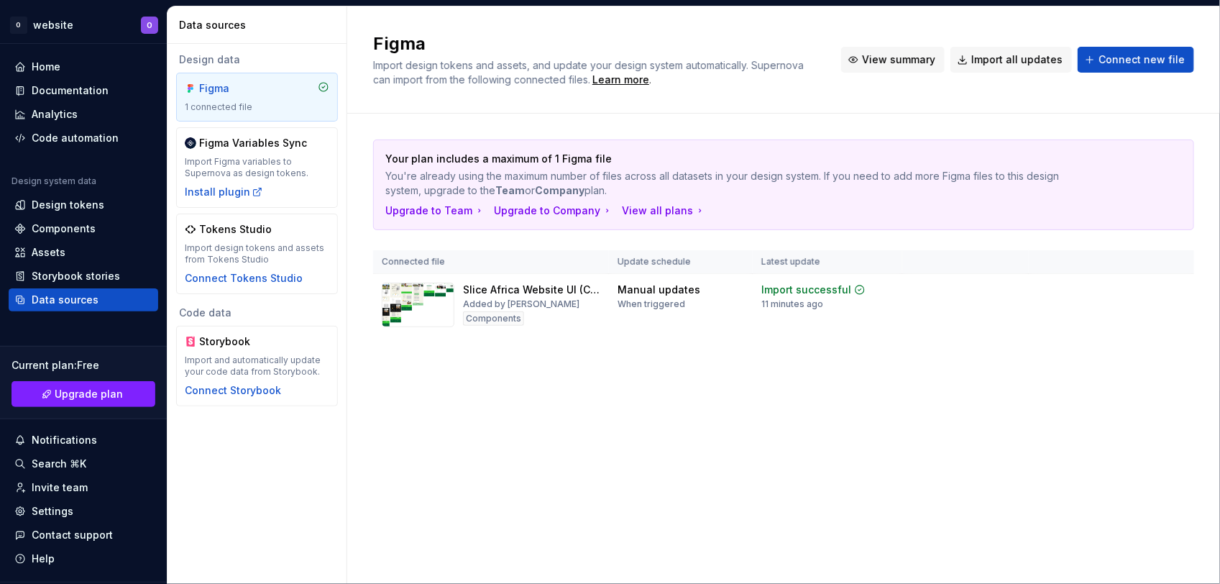
click at [895, 56] on span "View summary" at bounding box center [898, 59] width 73 height 14
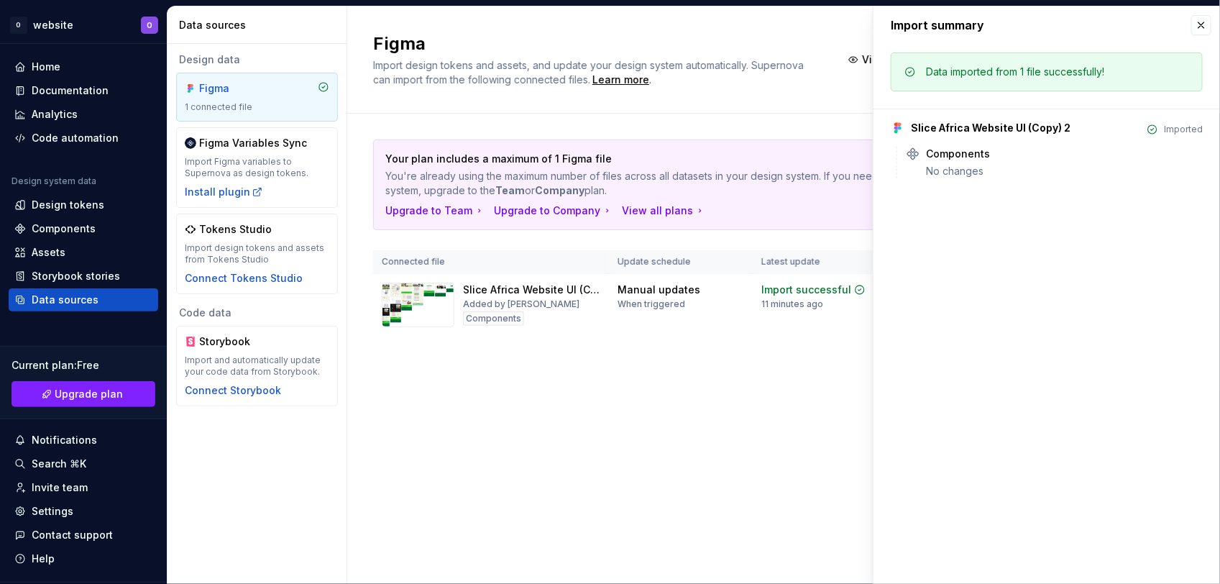
click at [980, 139] on div "Slice Africa Website UI (Copy) 2 Imported Components No changes" at bounding box center [1046, 144] width 312 height 70
click at [943, 126] on div "Slice Africa Website UI (Copy) 2" at bounding box center [991, 128] width 160 height 14
click at [1202, 15] on button "button" at bounding box center [1201, 25] width 20 height 20
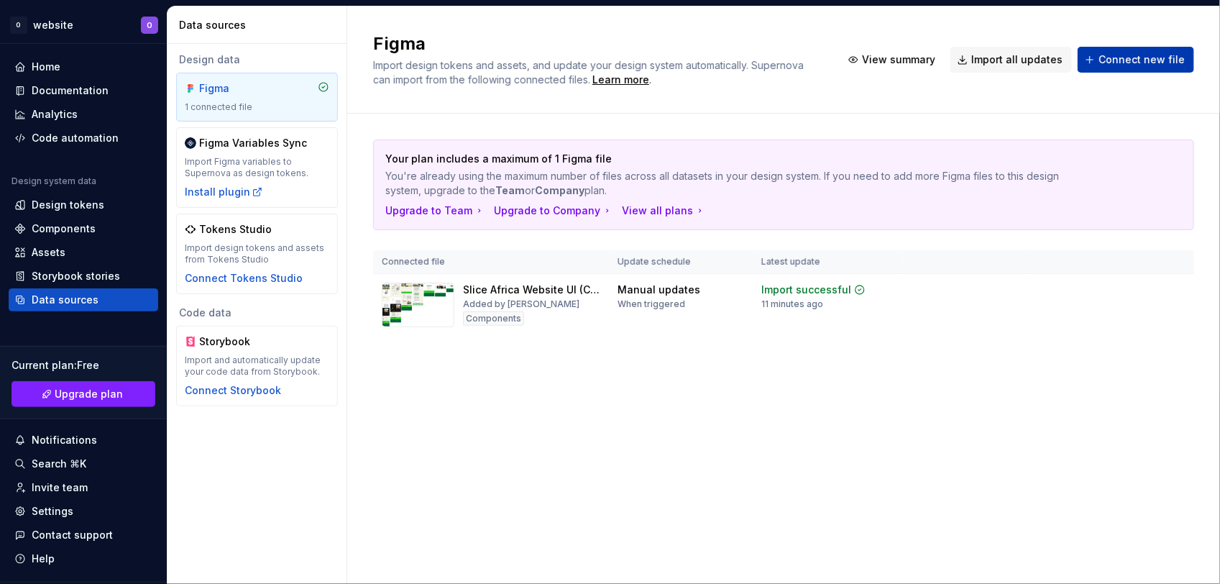
click at [1151, 60] on span "Connect new file" at bounding box center [1141, 59] width 86 height 14
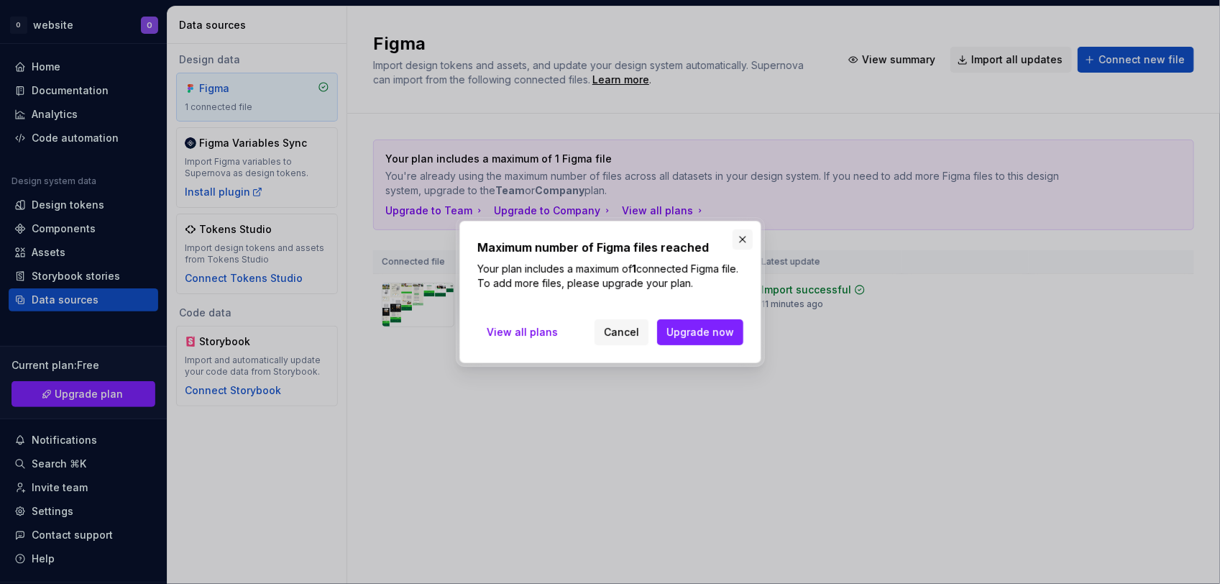
click at [750, 234] on button "button" at bounding box center [742, 239] width 20 height 20
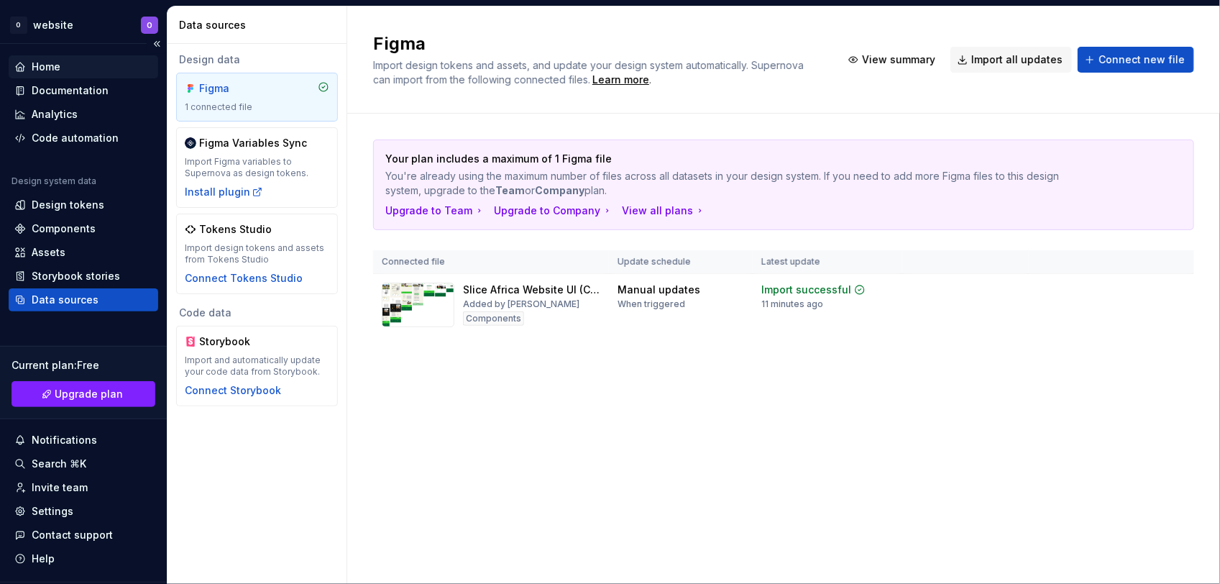
click at [51, 62] on div "Home" at bounding box center [46, 67] width 29 height 14
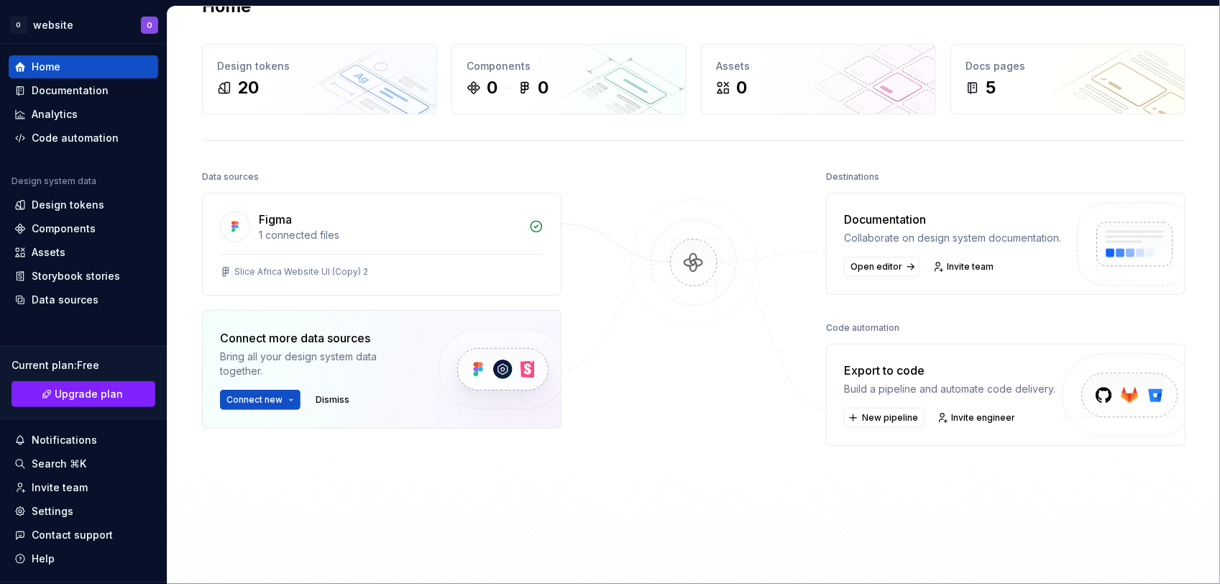
scroll to position [47, 0]
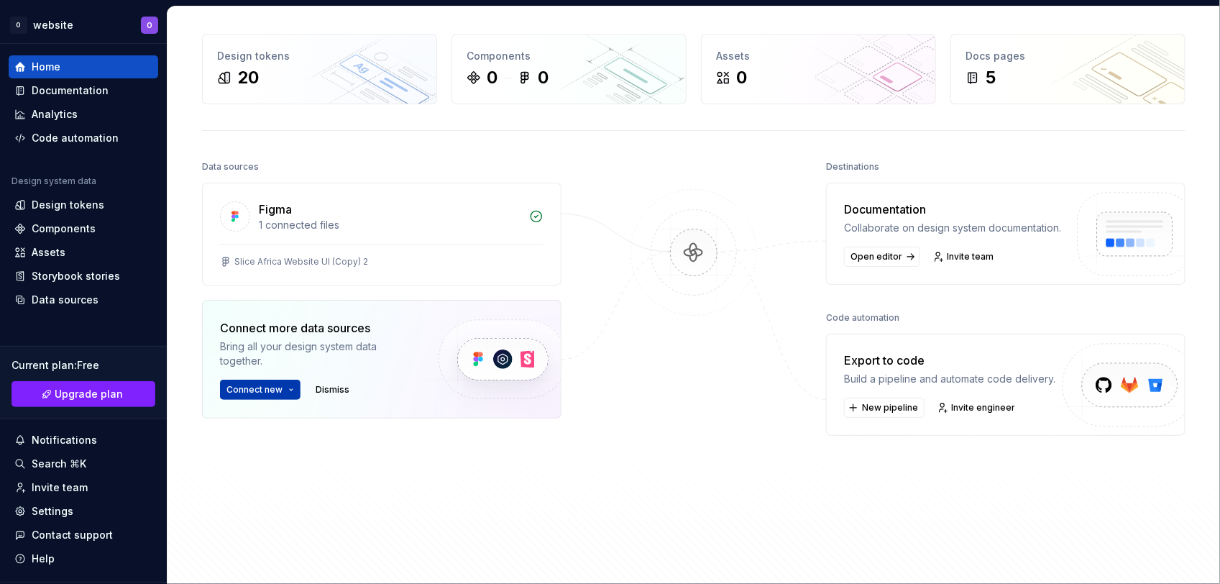
click at [268, 390] on html "O website O Home Documentation Analytics Code automation Design system data Des…" at bounding box center [610, 292] width 1220 height 584
click at [477, 486] on html "O website O Home Documentation Analytics Code automation Design system data Des…" at bounding box center [610, 292] width 1220 height 584
click at [880, 413] on span "New pipeline" at bounding box center [890, 407] width 56 height 11
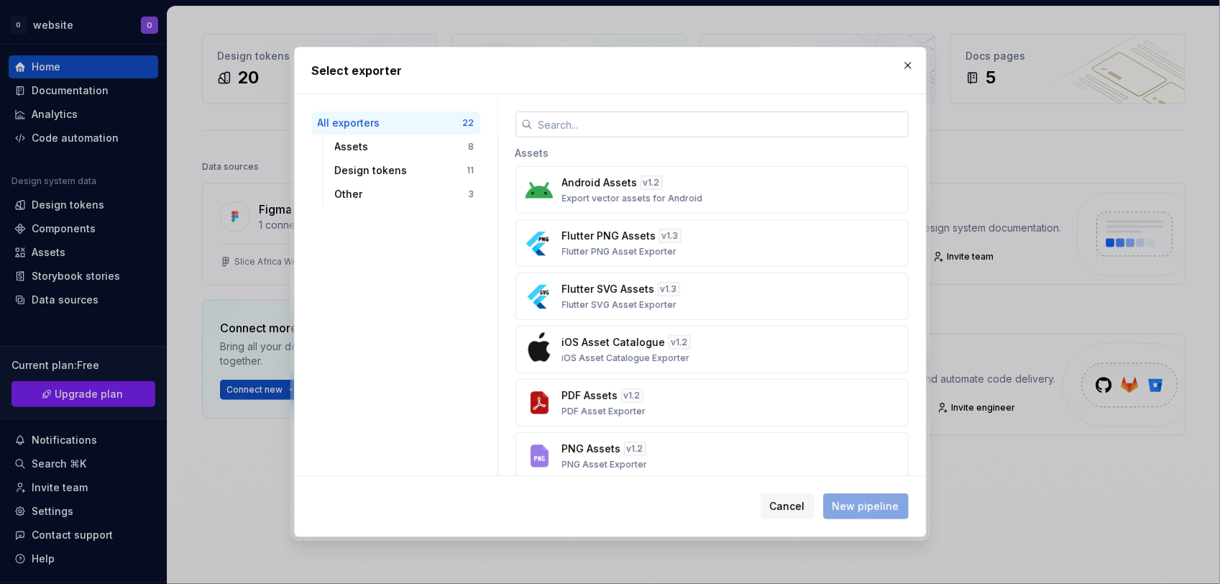
click at [547, 119] on input "text" at bounding box center [721, 124] width 376 height 26
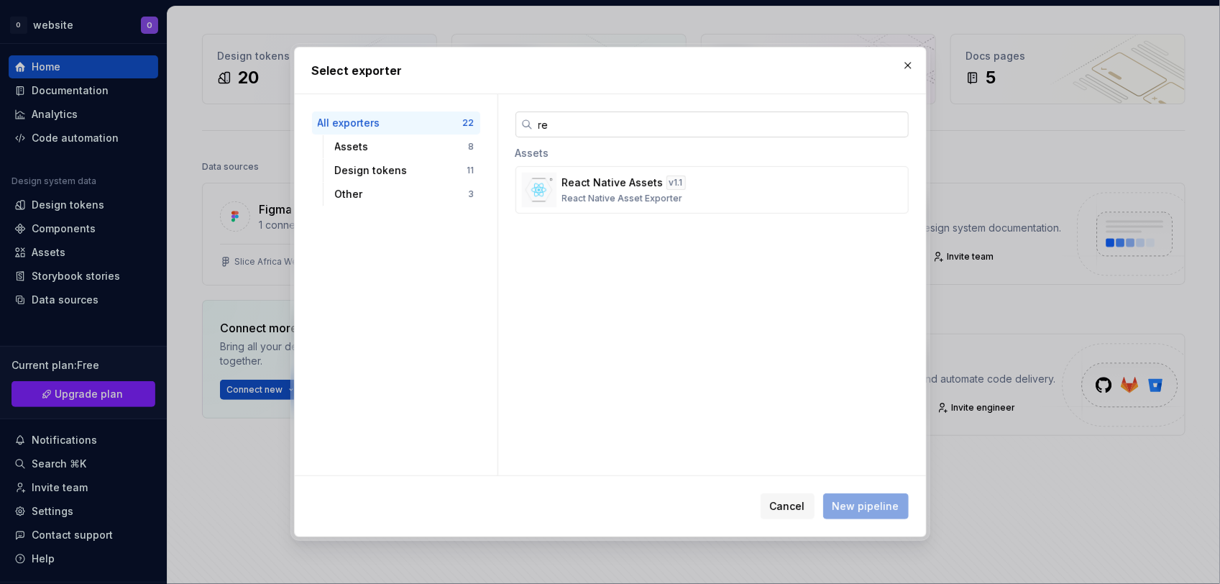
type input "r"
type input "j"
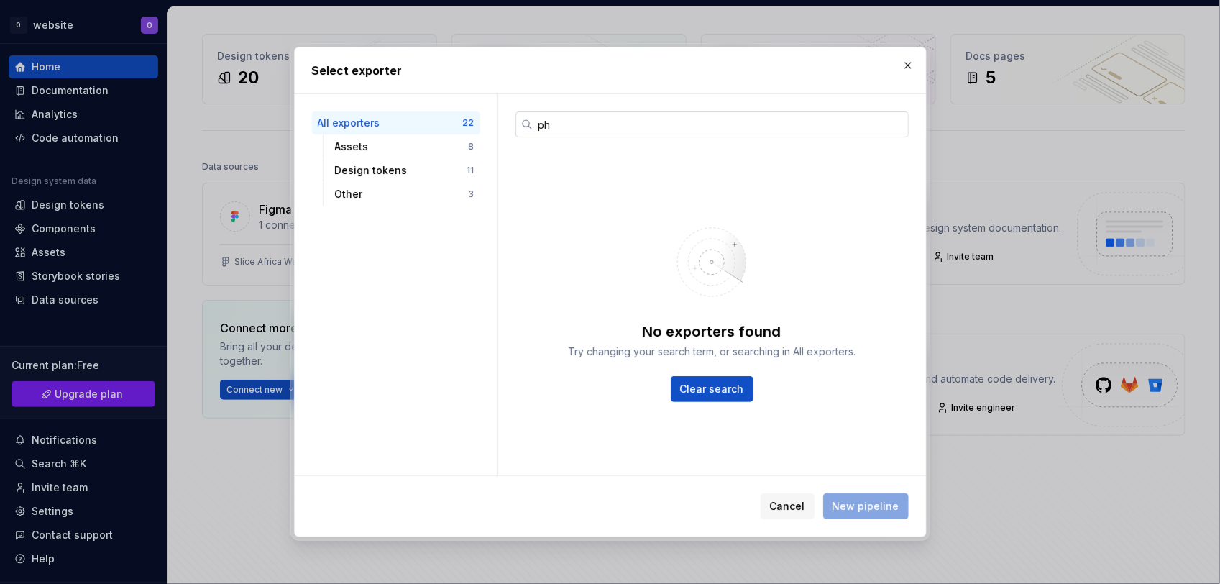
type input "p"
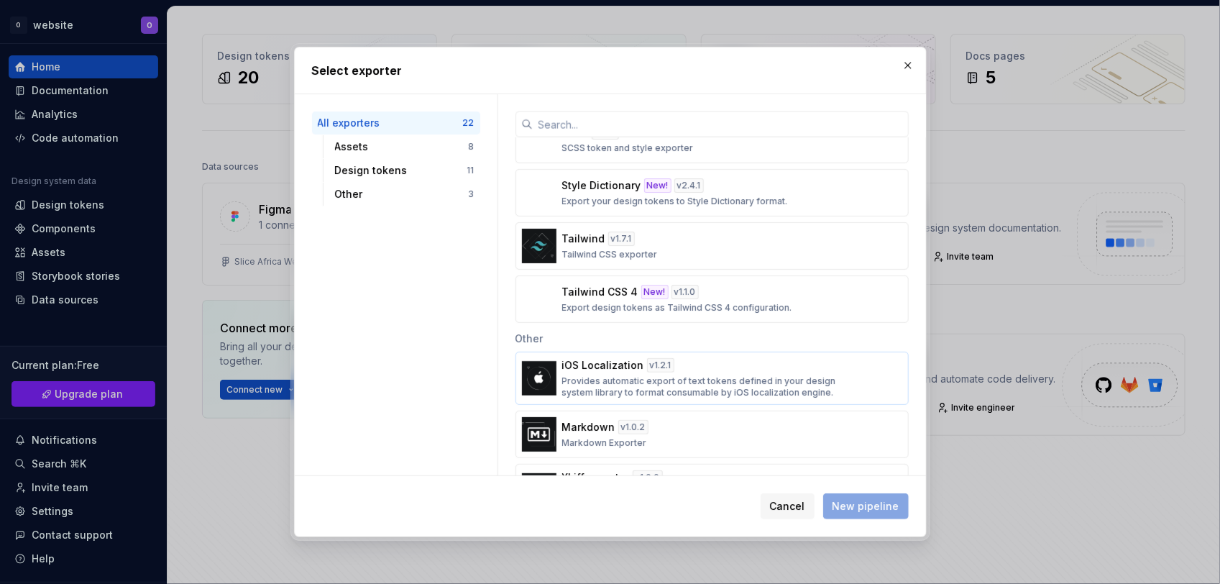
scroll to position [888, 0]
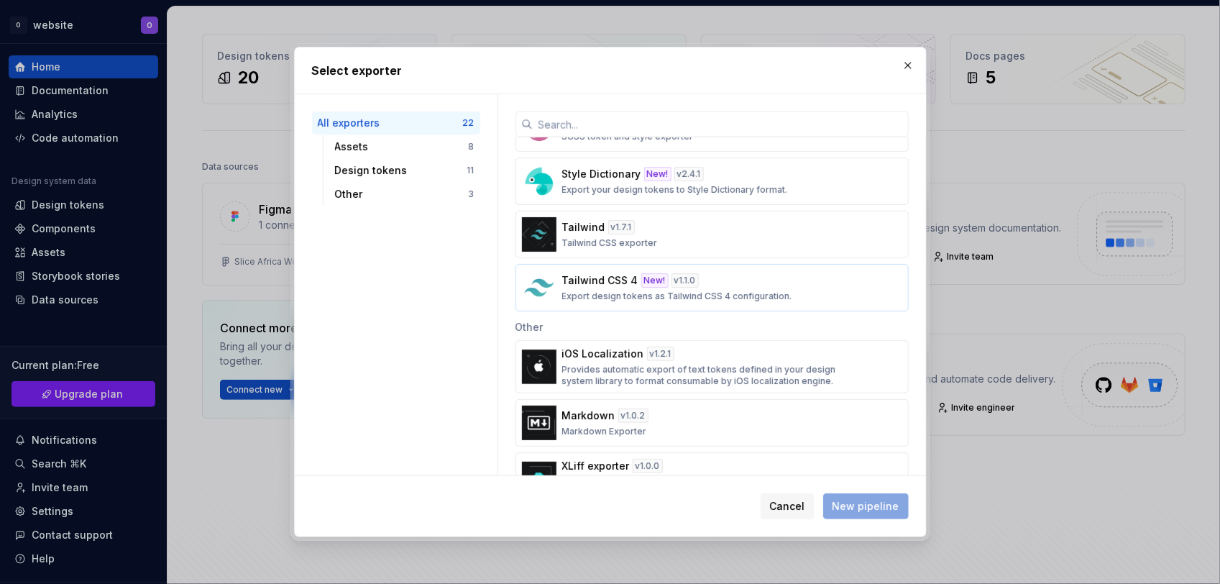
click at [776, 285] on div "Tailwind CSS 4 New! v 1.1.0 Export design tokens as Tailwind CSS 4 configuratio…" at bounding box center [707, 287] width 291 height 29
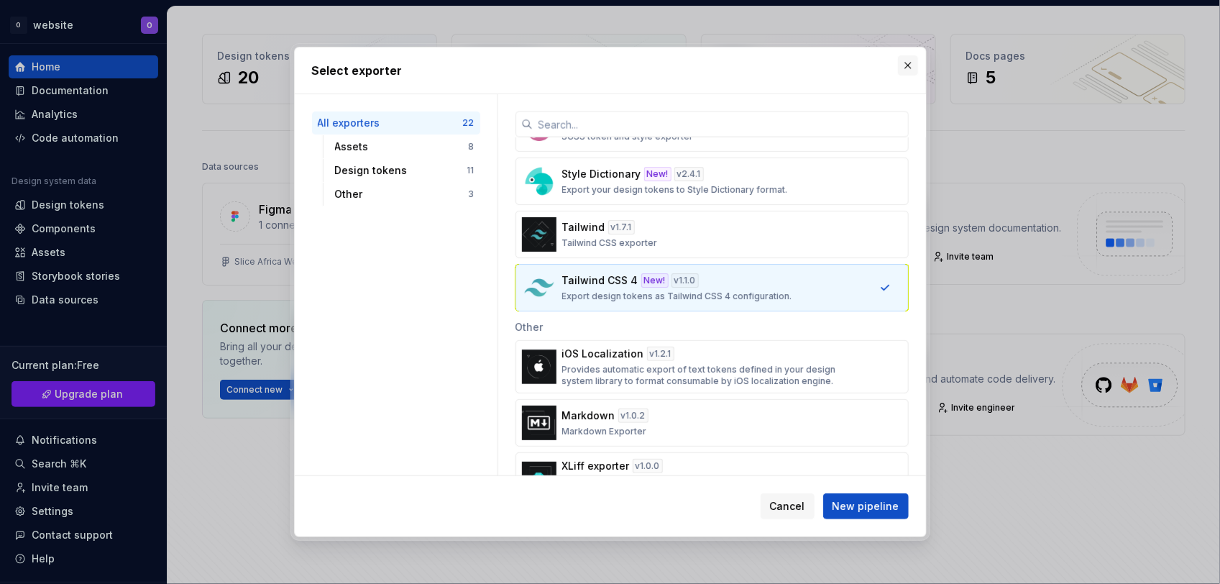
click at [909, 59] on button "button" at bounding box center [908, 65] width 20 height 20
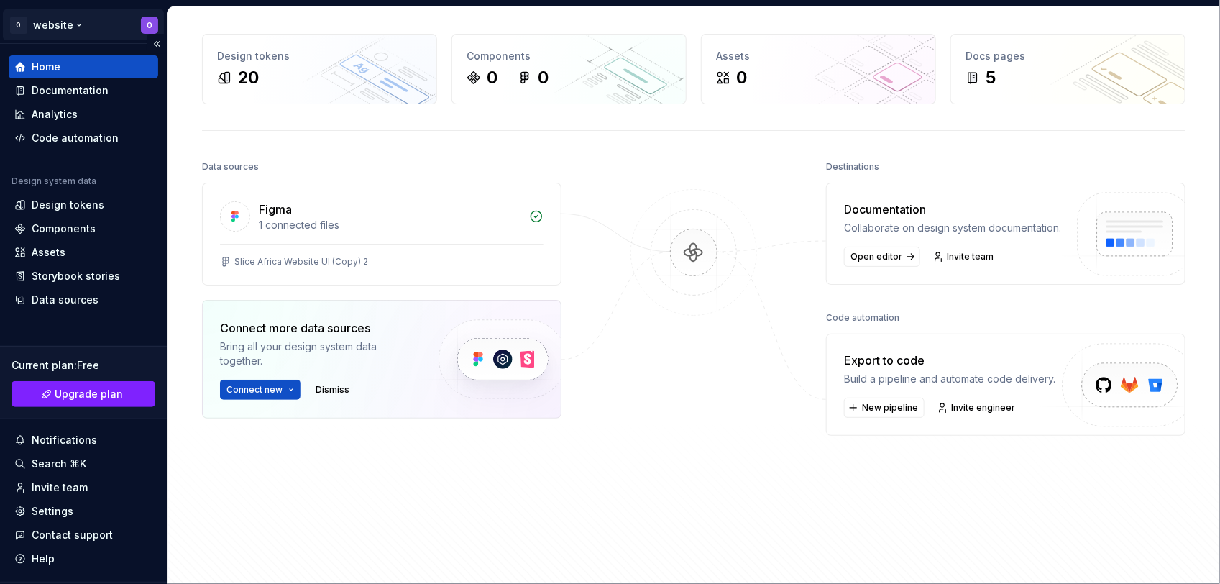
click at [145, 22] on html "O website O Home Documentation Analytics Code automation Design system data Des…" at bounding box center [610, 292] width 1220 height 584
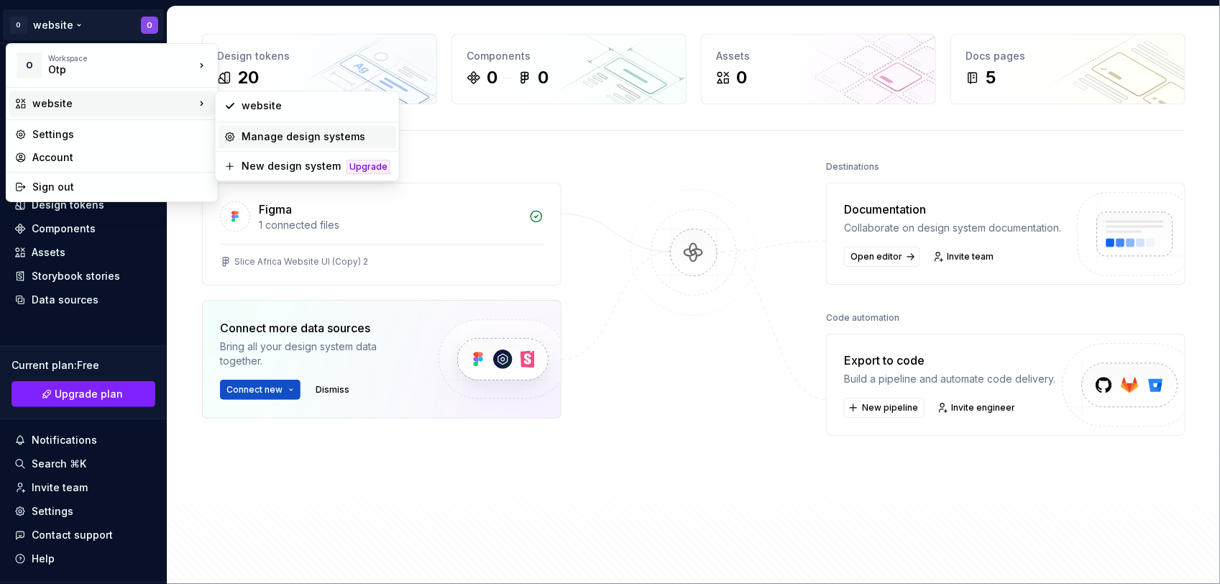
click at [277, 141] on div "Manage design systems" at bounding box center [315, 136] width 149 height 14
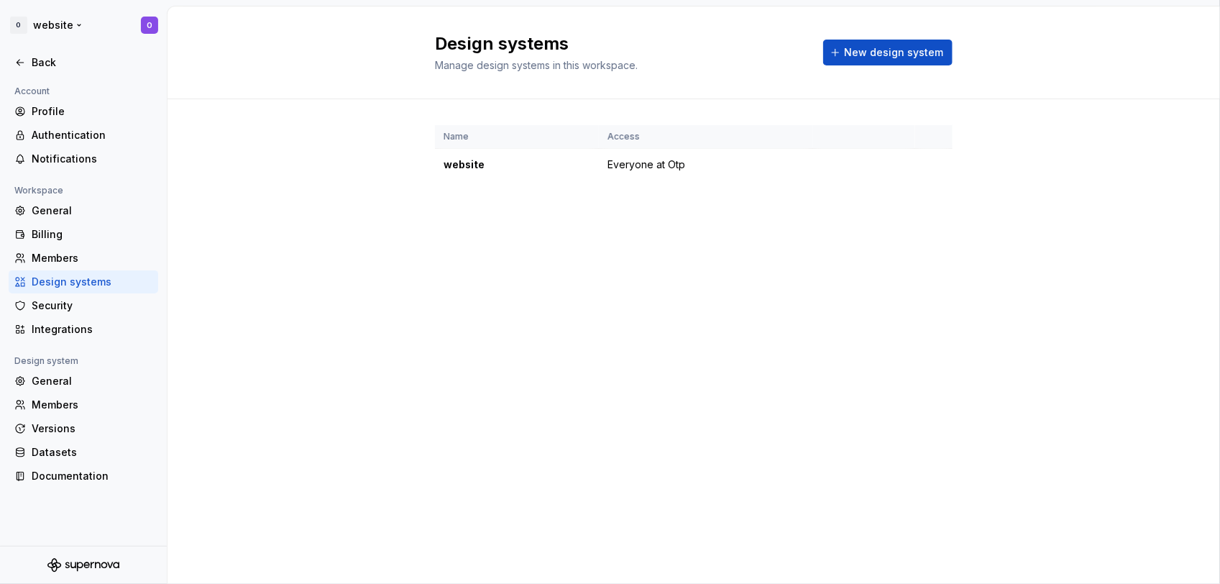
click at [158, 24] on html "O website O Back Account Profile Authentication Notifications Workspace General…" at bounding box center [610, 292] width 1220 height 584
click at [148, 22] on html "O website O Back Account Profile Authentication Notifications Workspace General…" at bounding box center [610, 292] width 1220 height 584
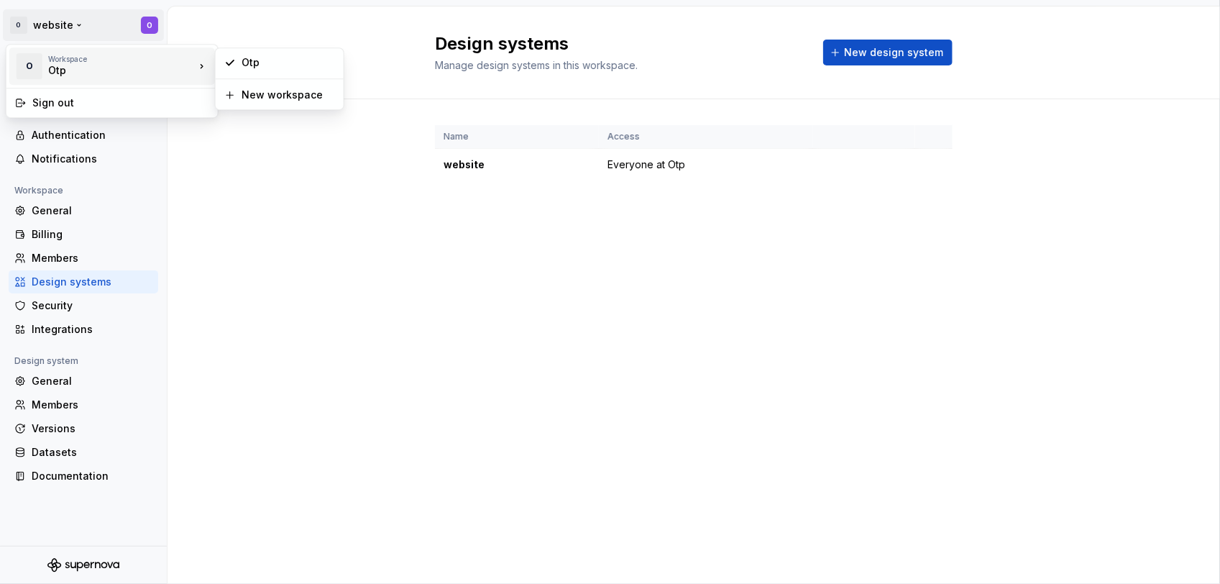
click at [80, 75] on div "Otp" at bounding box center [109, 70] width 122 height 14
click at [95, 52] on div "O Workspace Otp" at bounding box center [105, 65] width 180 height 37
click at [253, 65] on div "Otp" at bounding box center [287, 62] width 93 height 14
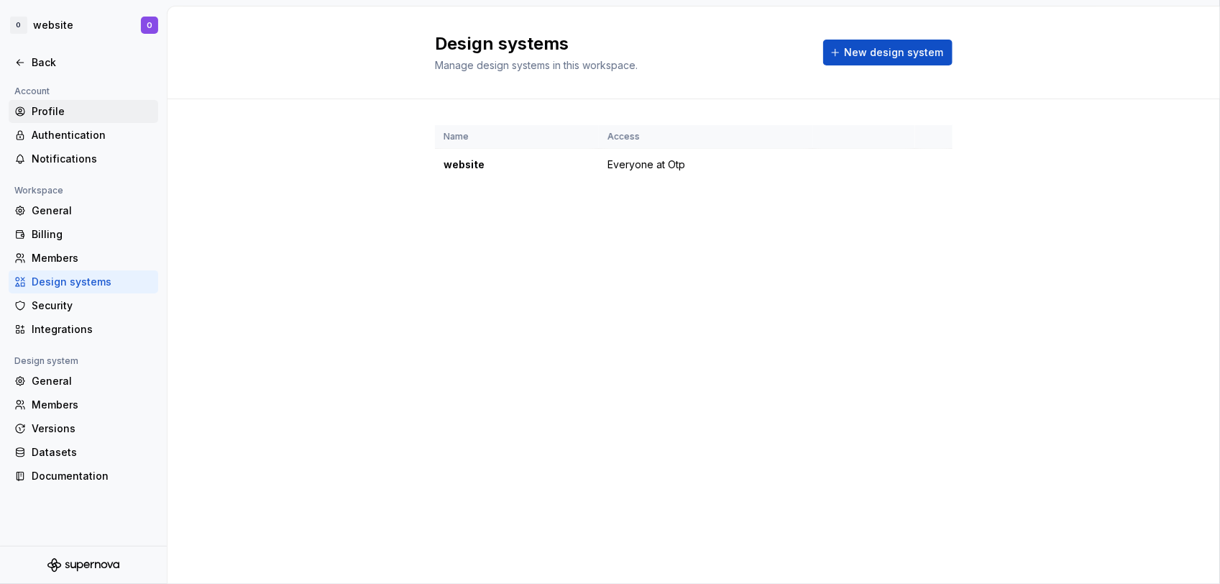
click at [77, 111] on div "Profile" at bounding box center [92, 111] width 121 height 14
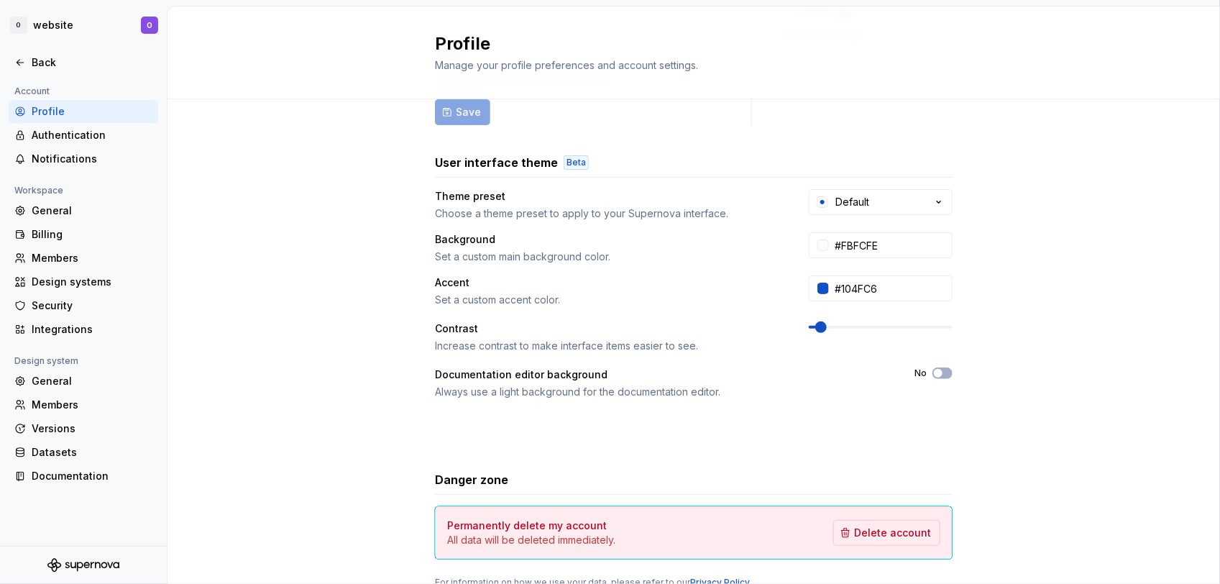
scroll to position [239, 0]
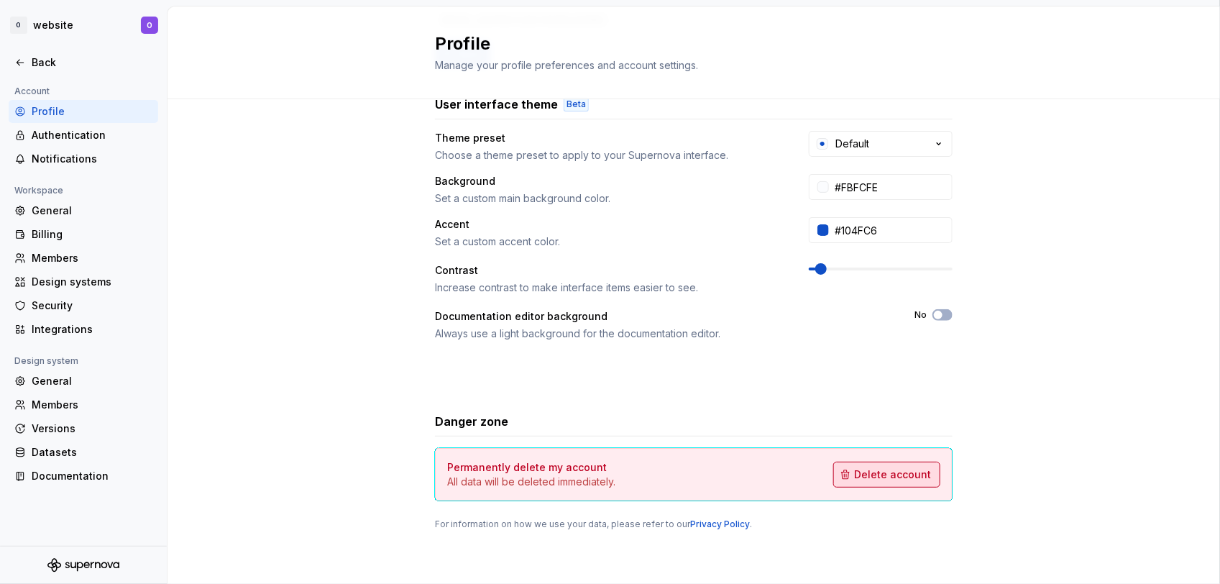
click at [895, 476] on span "Delete account" at bounding box center [892, 474] width 77 height 14
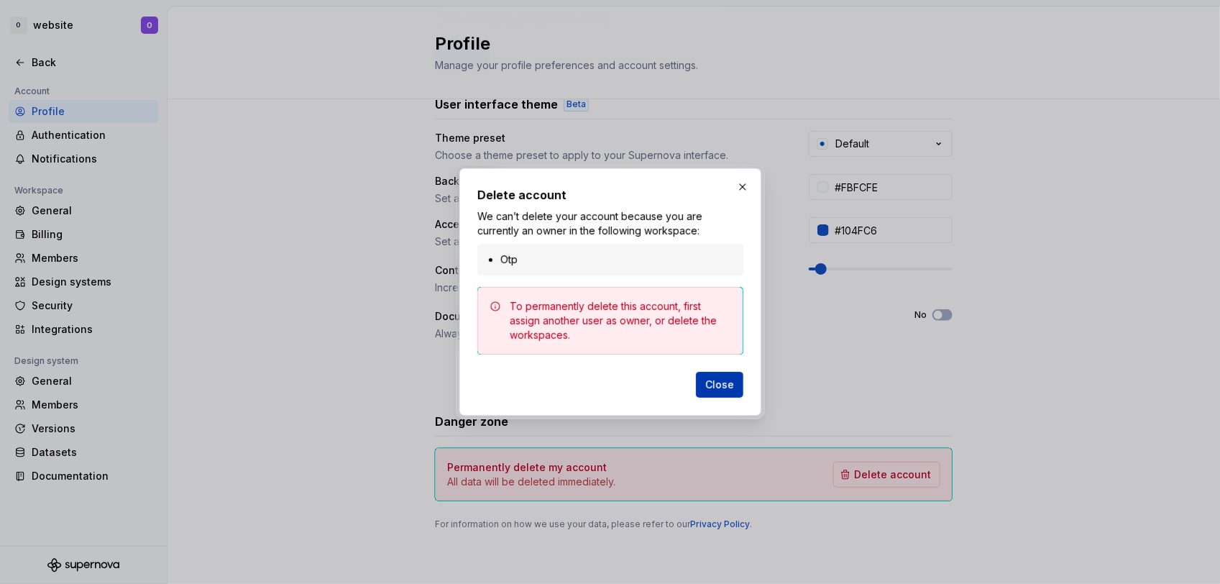
click at [719, 372] on button "Close" at bounding box center [719, 385] width 47 height 26
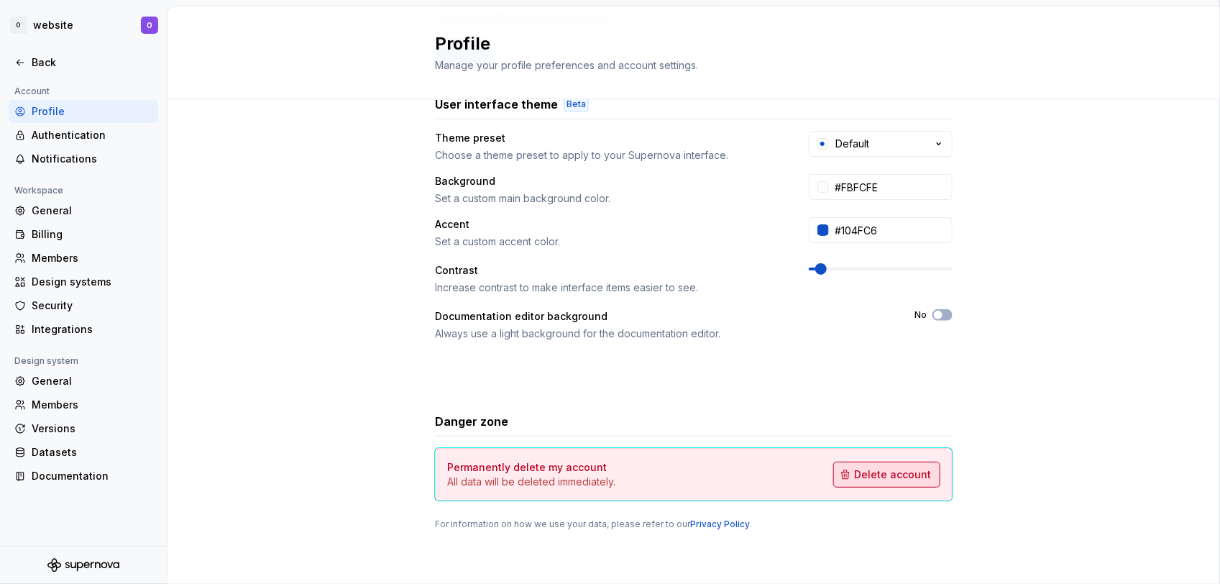
click at [893, 471] on span "Delete account" at bounding box center [892, 474] width 77 height 14
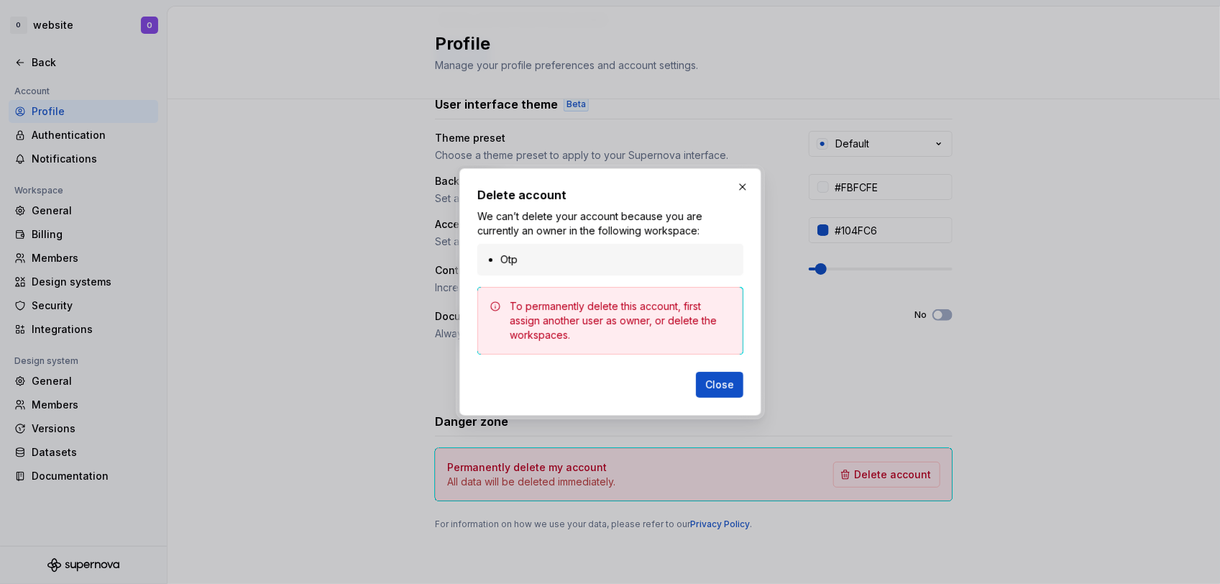
click at [554, 259] on li "Otp" at bounding box center [617, 259] width 234 height 14
click at [733, 382] on button "Close" at bounding box center [719, 385] width 47 height 26
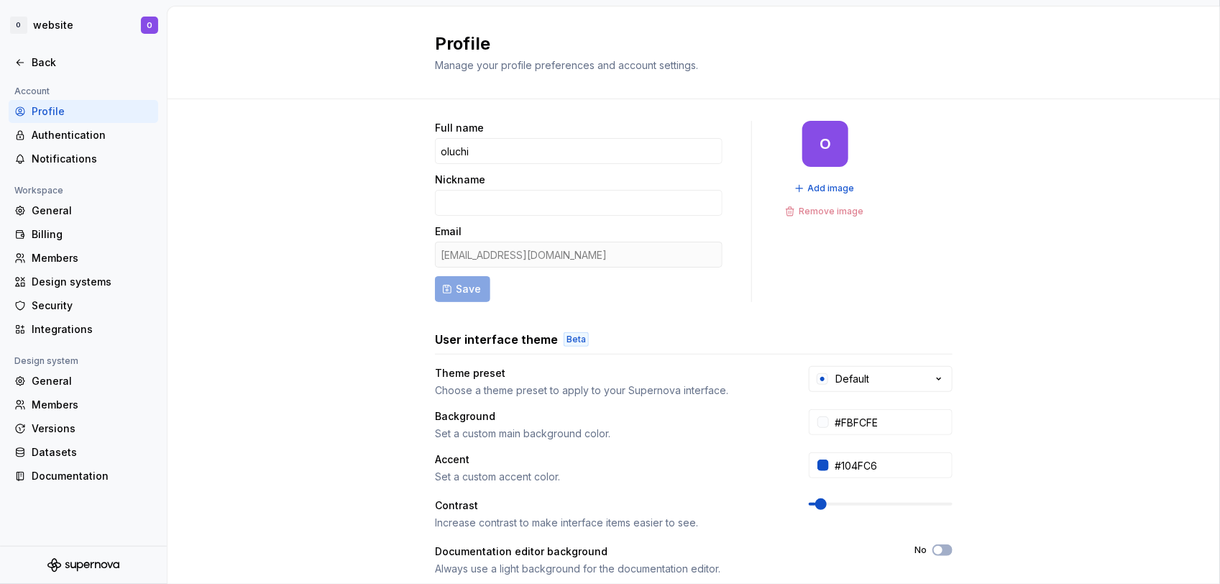
scroll to position [0, 0]
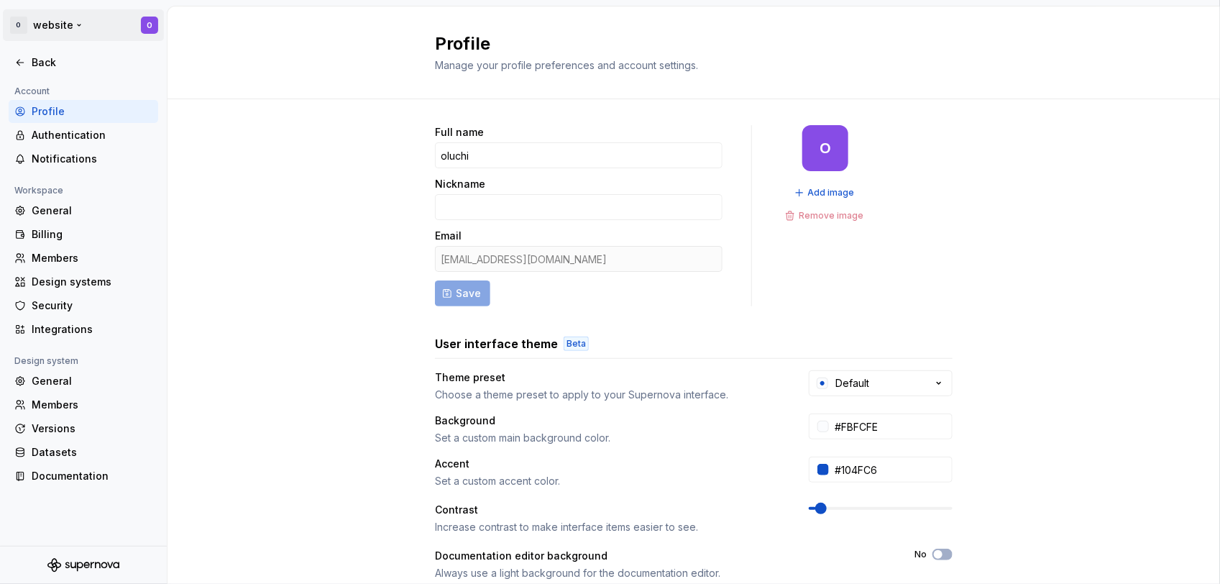
click at [80, 24] on html "O website O Back Account Profile Authentication Notifications Workspace General…" at bounding box center [610, 292] width 1220 height 584
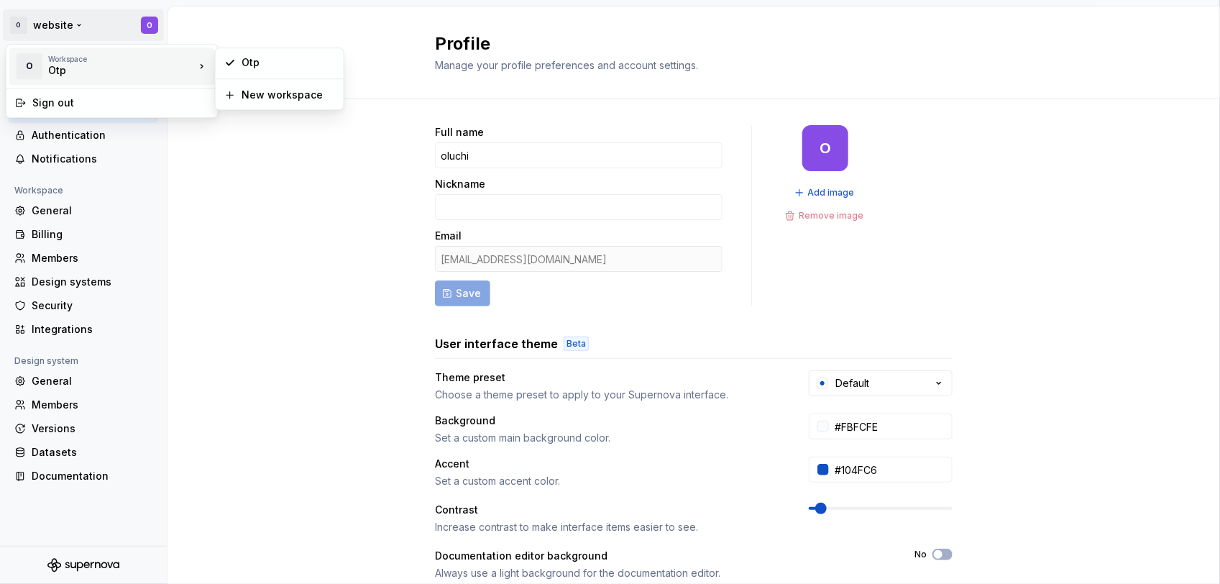
click at [79, 66] on div "Otp" at bounding box center [109, 70] width 122 height 14
click at [247, 67] on div "Otp" at bounding box center [287, 62] width 93 height 14
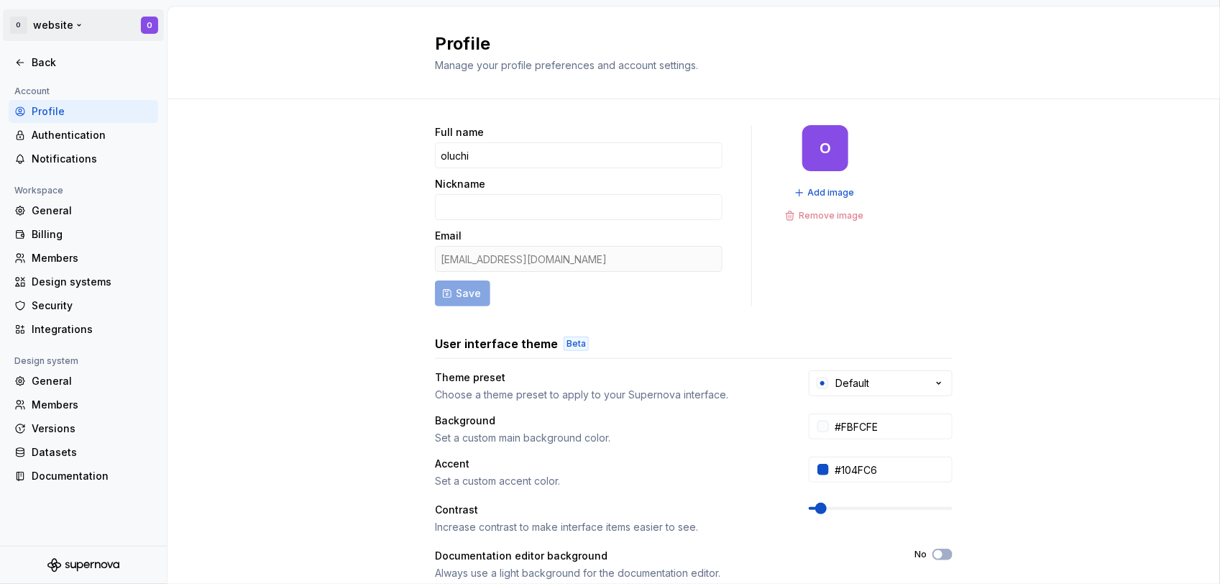
click at [63, 22] on html "O website O Back Account Profile Authentication Notifications Workspace General…" at bounding box center [610, 292] width 1220 height 584
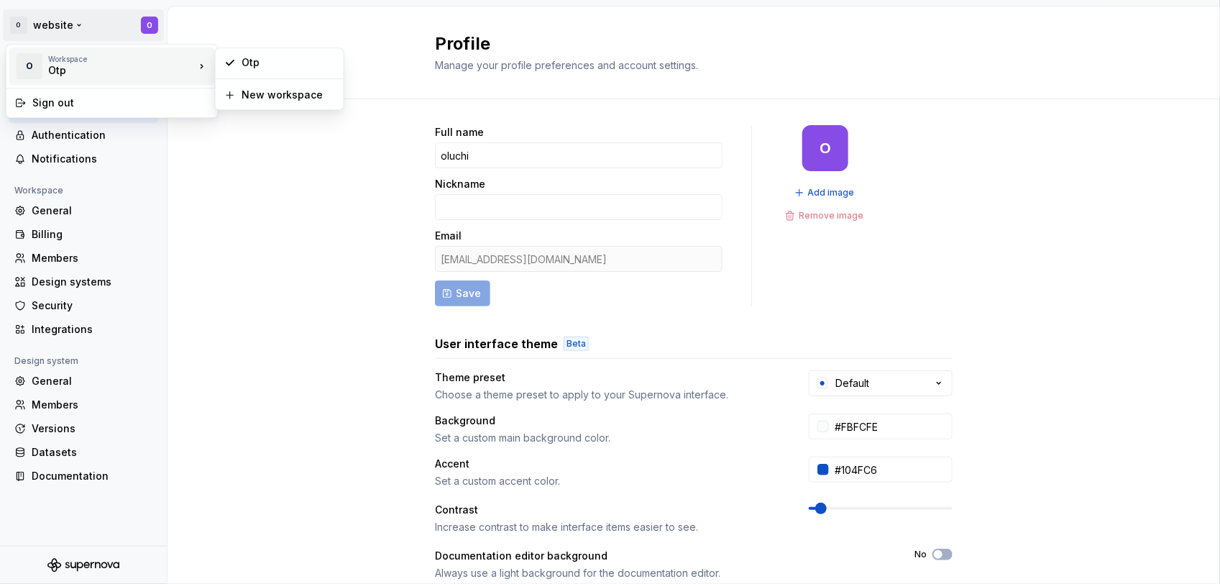
click at [126, 65] on div "Otp" at bounding box center [109, 70] width 122 height 14
click at [256, 63] on div "Otp" at bounding box center [287, 62] width 93 height 14
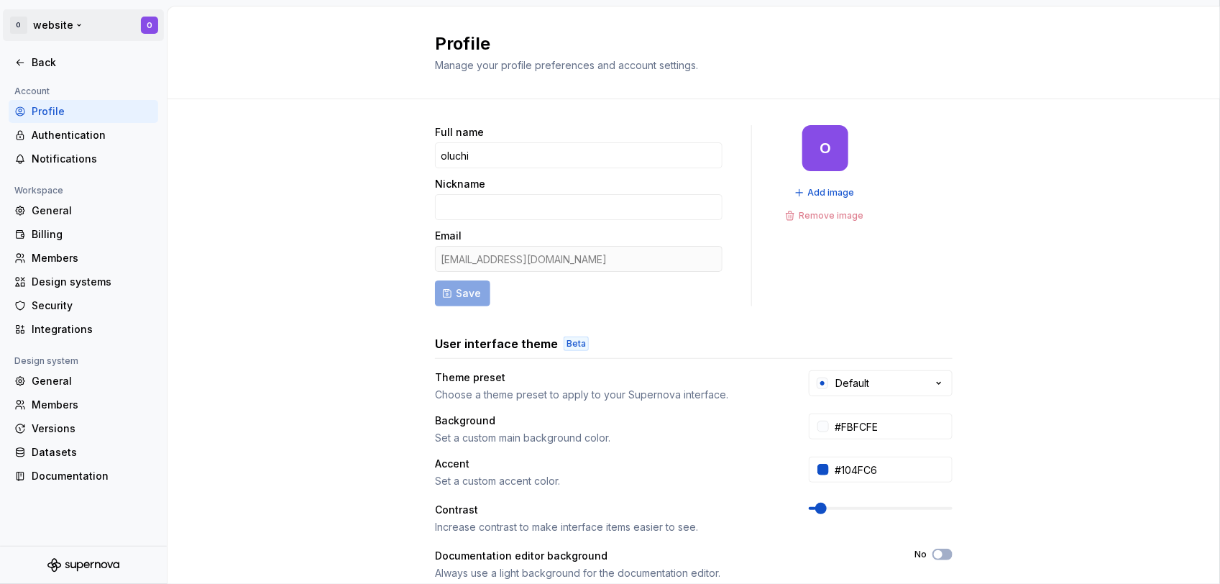
click at [60, 38] on html "O website O Back Account Profile Authentication Notifications Workspace General…" at bounding box center [610, 292] width 1220 height 584
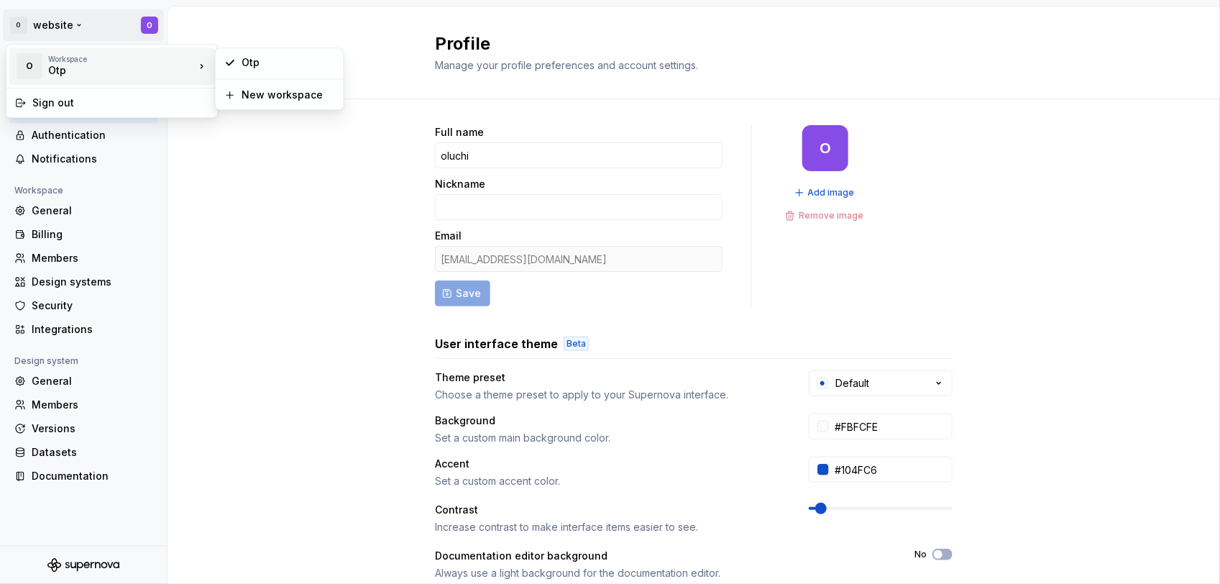
click at [65, 55] on div "Workspace" at bounding box center [121, 59] width 147 height 9
click at [252, 65] on div "Otp" at bounding box center [287, 62] width 93 height 14
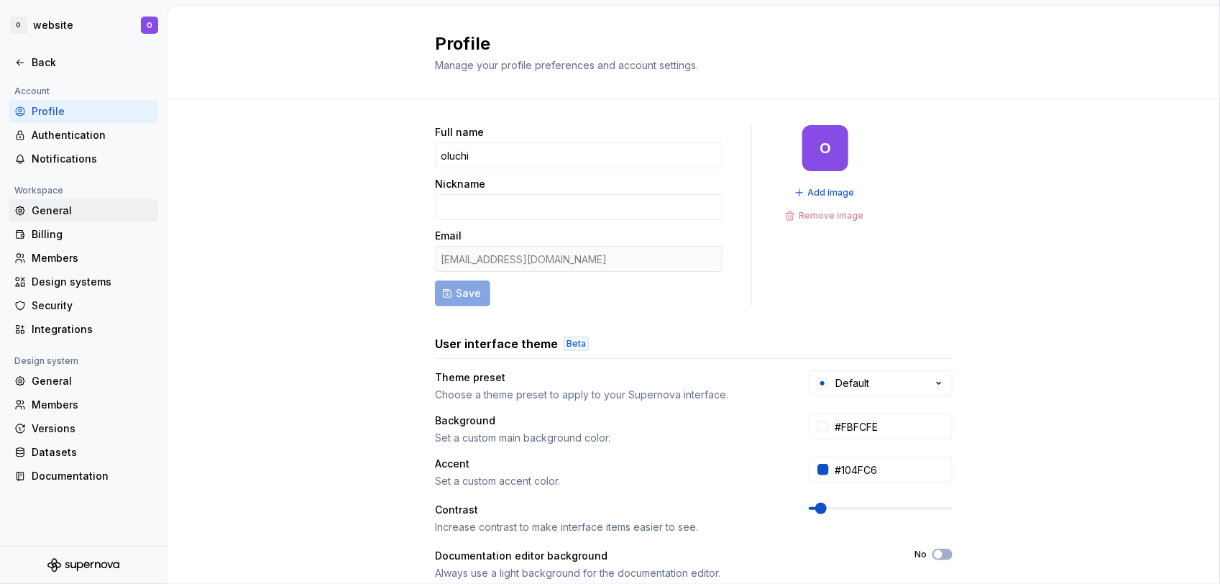
click at [52, 205] on div "General" at bounding box center [92, 210] width 121 height 14
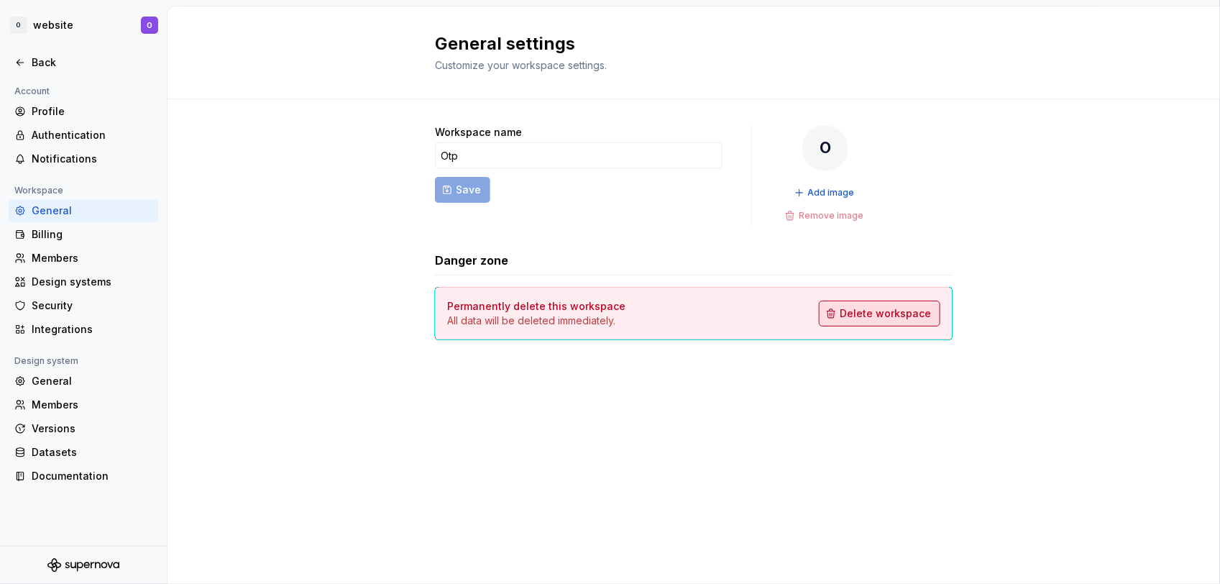
click at [903, 318] on span "Delete workspace" at bounding box center [884, 313] width 91 height 14
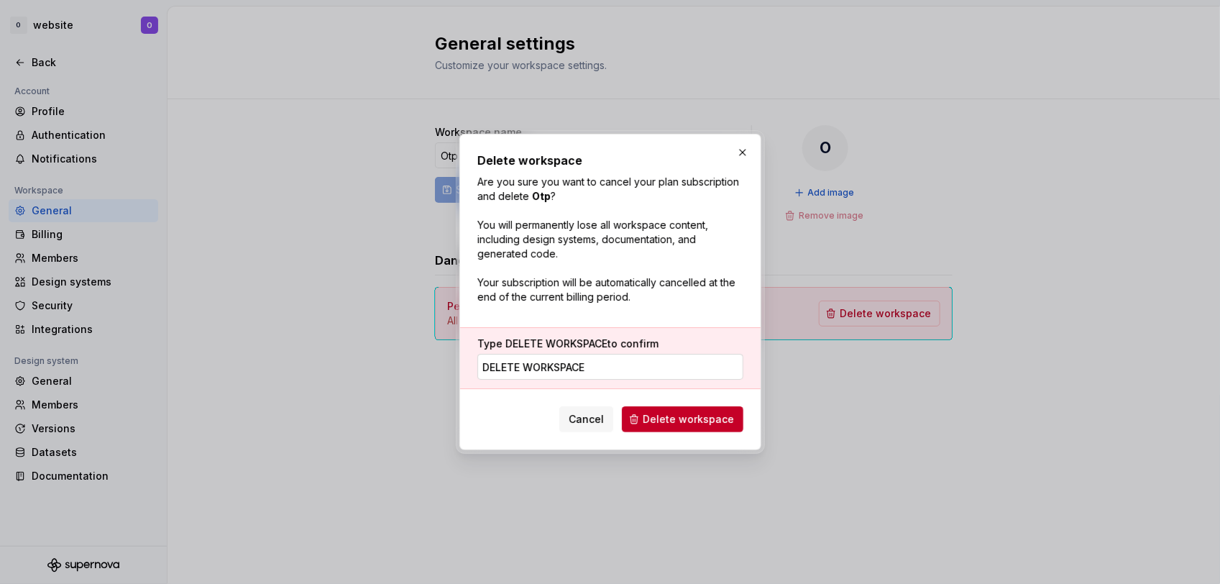
type input "DELETE WORKSPACE"
click at [705, 413] on span "Delete workspace" at bounding box center [688, 419] width 91 height 14
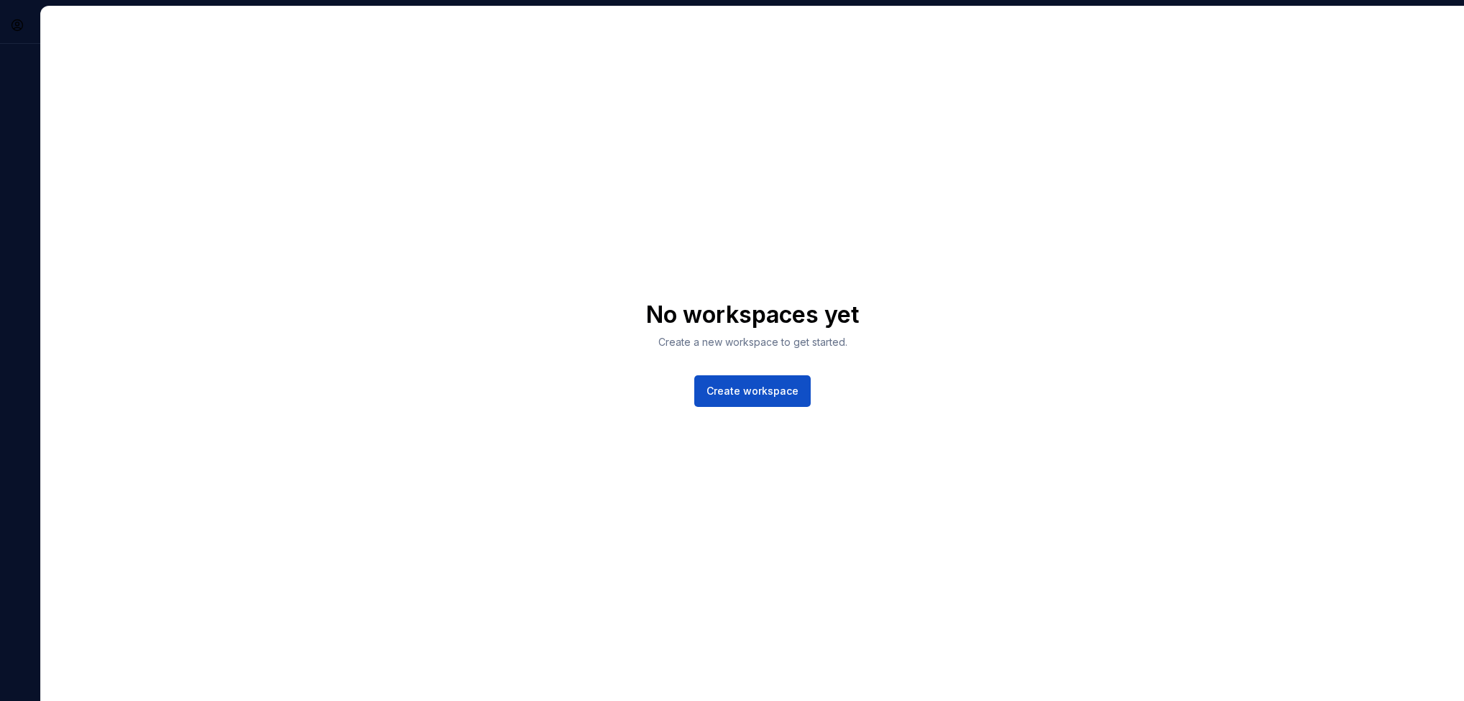
drag, startPoint x: 1166, startPoint y: 2, endPoint x: 814, endPoint y: 213, distance: 410.7
click at [814, 213] on div "No workspaces yet Create a new workspace to get started. Create workspace" at bounding box center [752, 353] width 1423 height 694
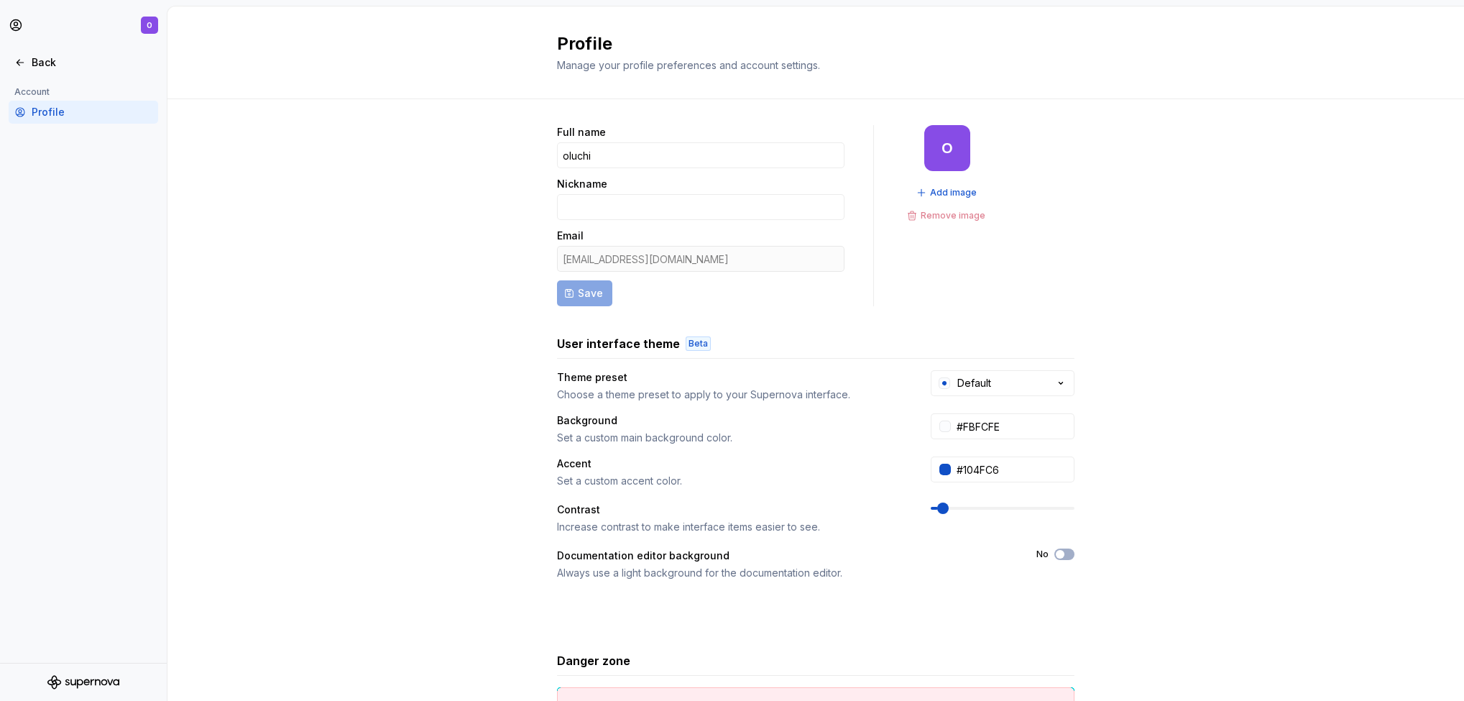
scroll to position [124, 0]
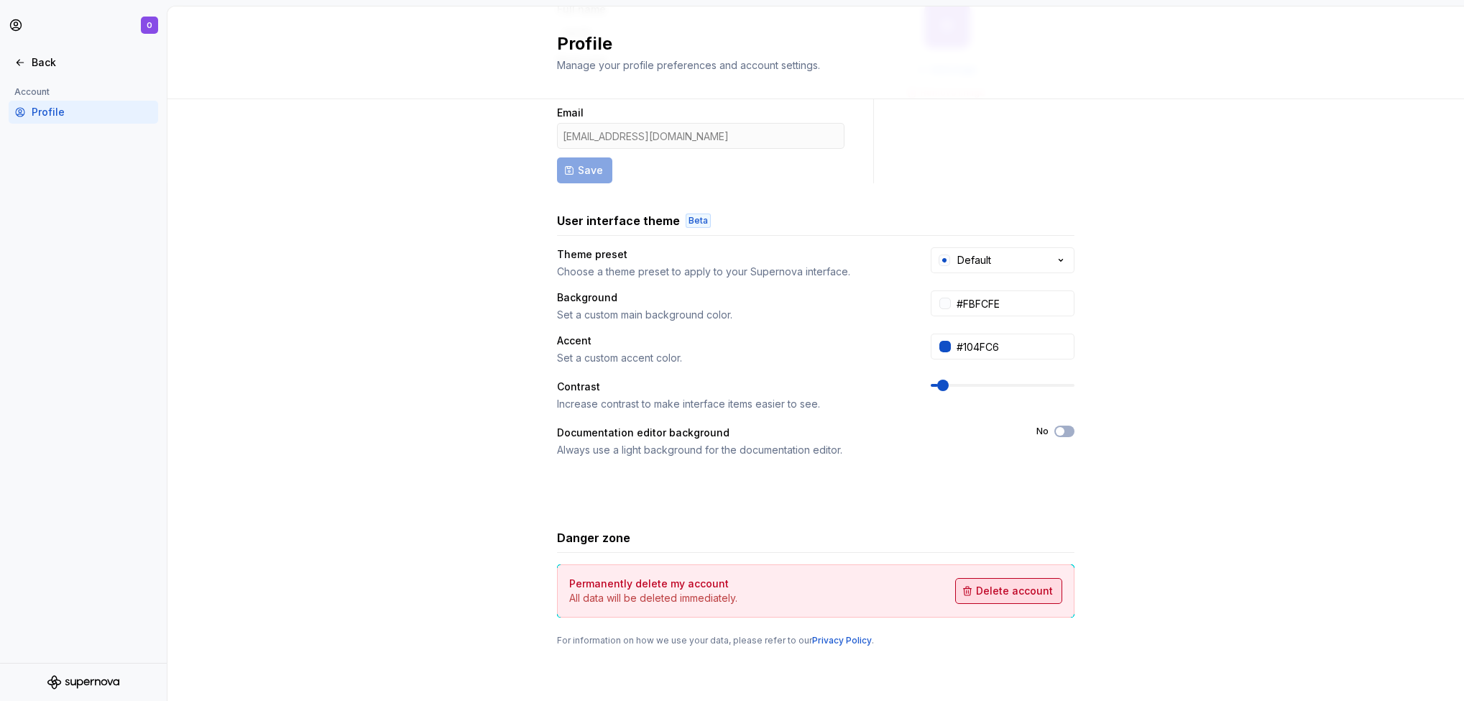
click at [1023, 583] on span "Delete account" at bounding box center [1014, 591] width 77 height 14
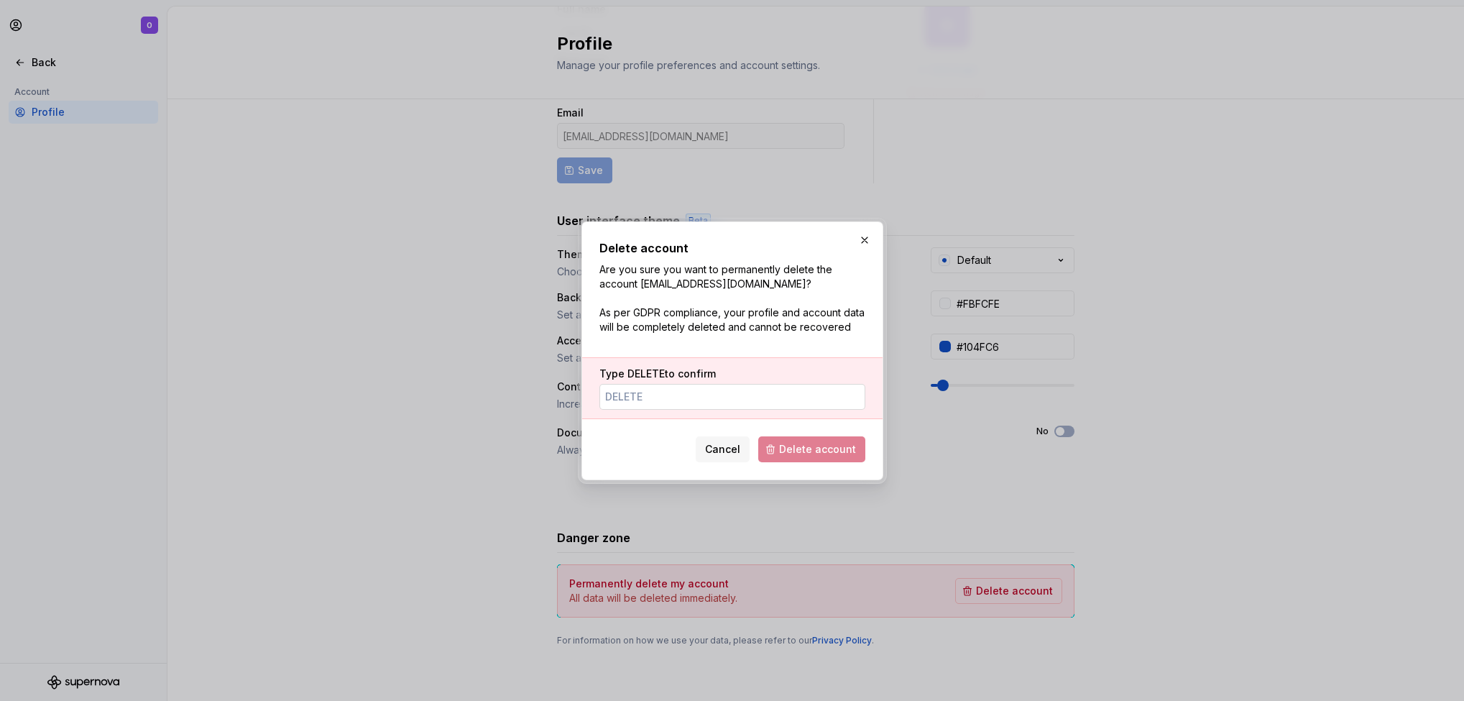
click at [675, 395] on input "Type DELETE to confirm" at bounding box center [732, 397] width 266 height 26
type input "DELETE"
click at [641, 451] on div "Cancel Delete account" at bounding box center [732, 447] width 266 height 32
click at [801, 451] on span "Delete account" at bounding box center [817, 449] width 77 height 14
